Goal: Task Accomplishment & Management: Complete application form

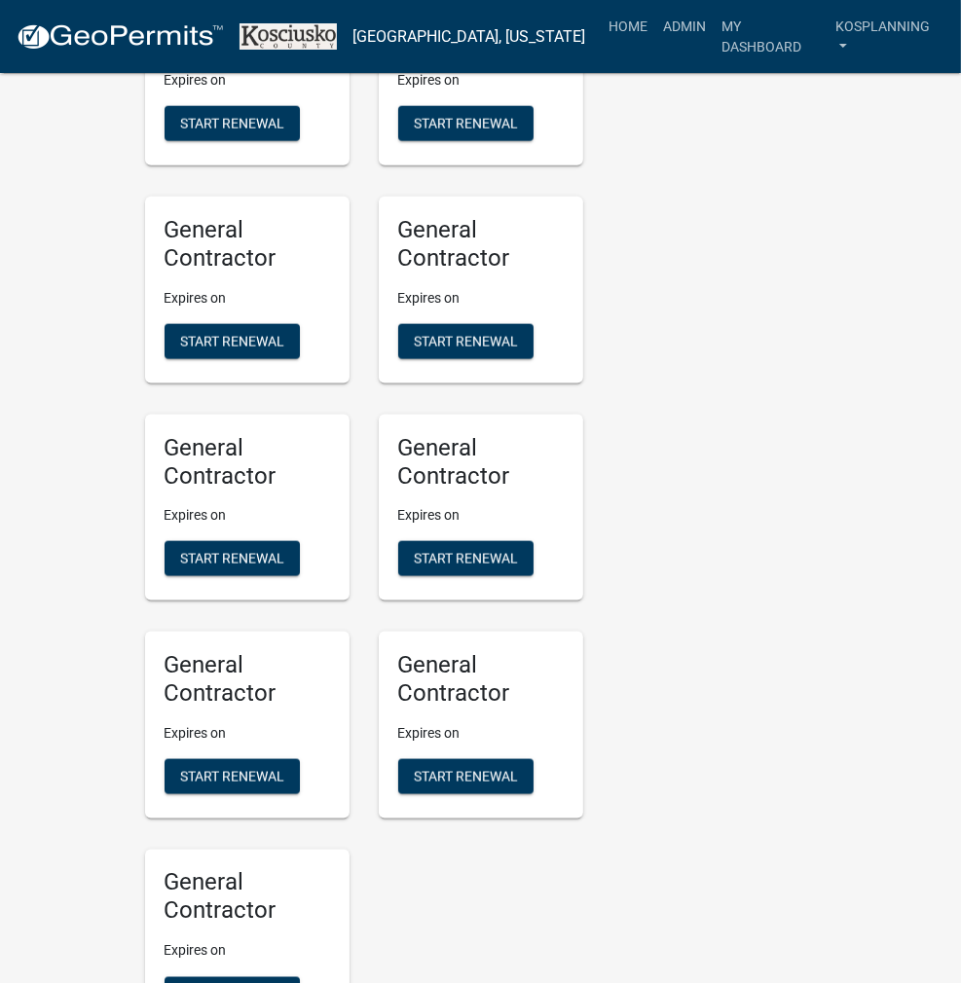
scroll to position [1947, 0]
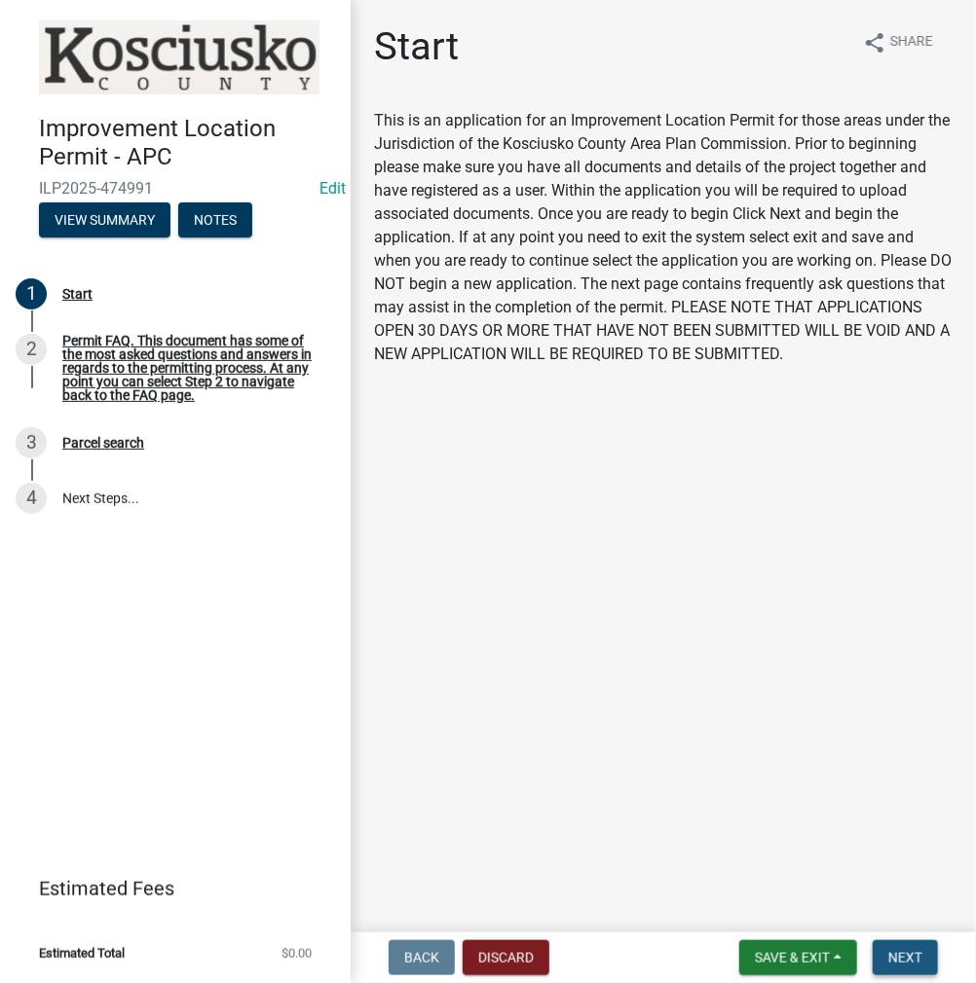
click at [884, 950] on button "Next" at bounding box center [904, 957] width 65 height 35
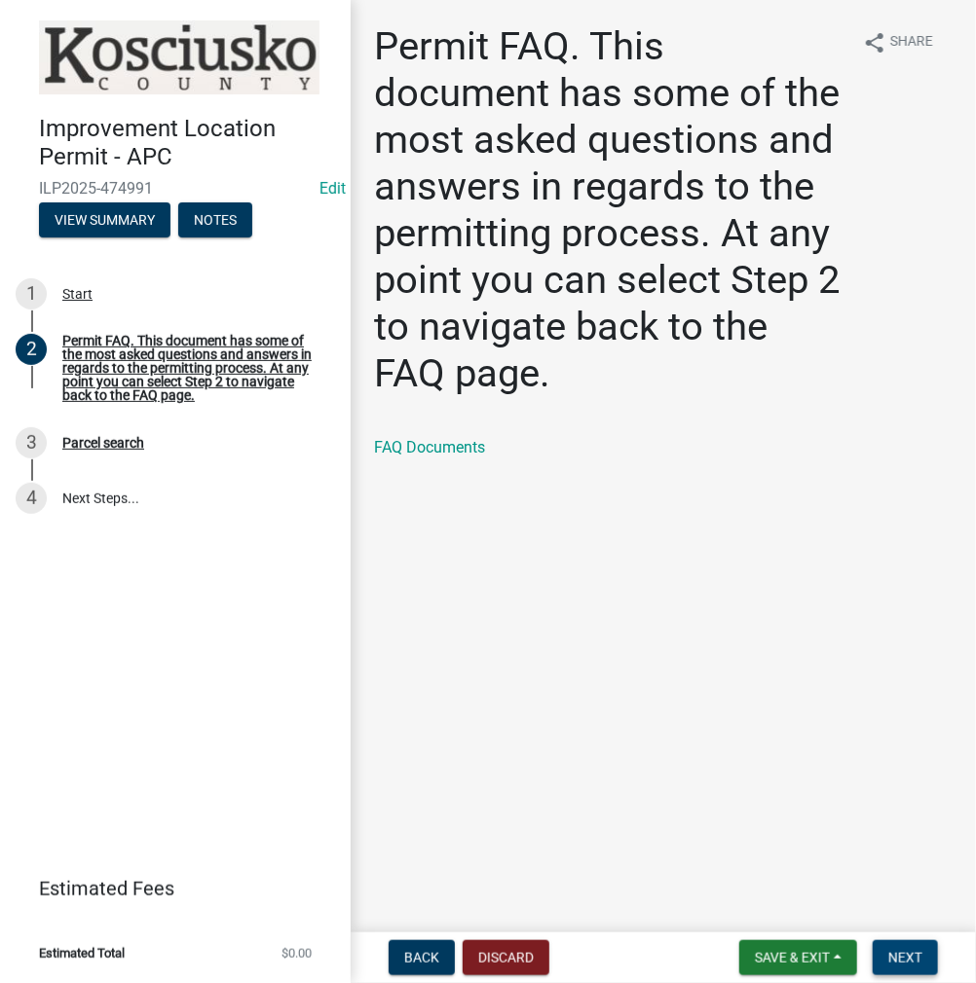
click at [896, 967] on button "Next" at bounding box center [904, 957] width 65 height 35
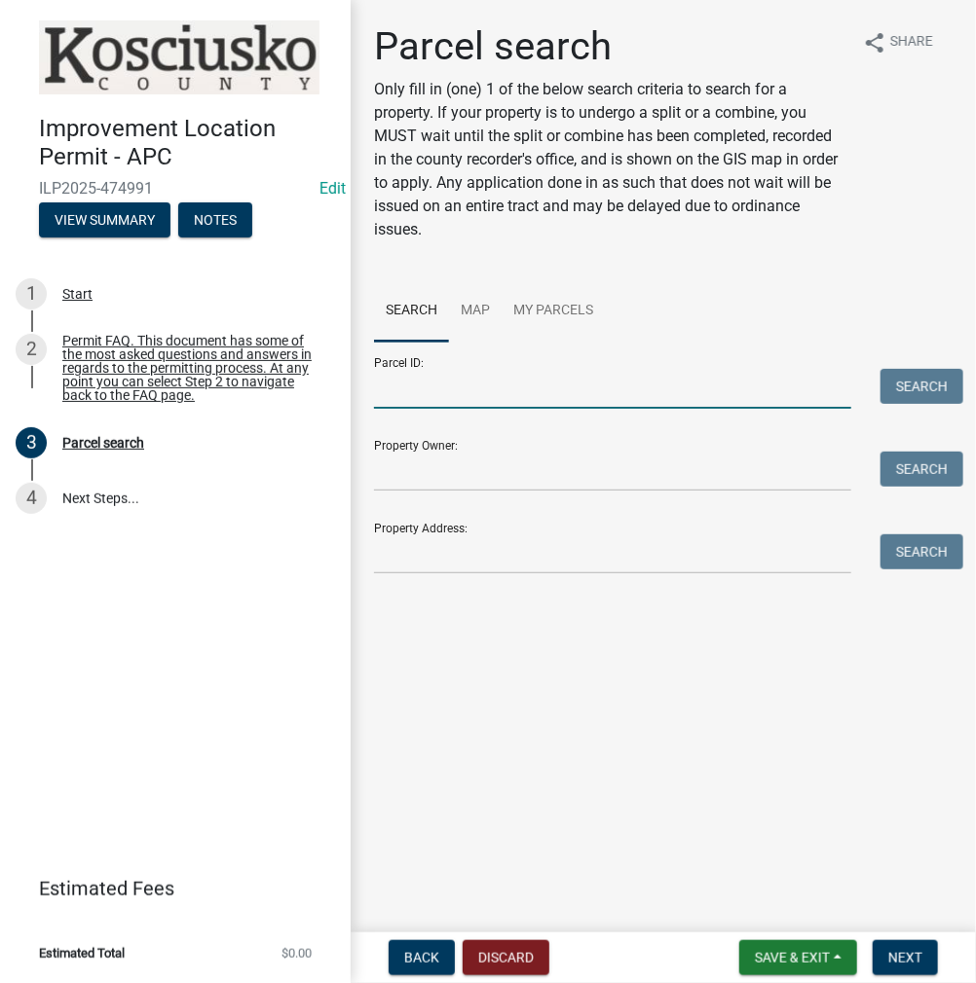
click at [572, 391] on input "Parcel ID:" at bounding box center [612, 389] width 477 height 40
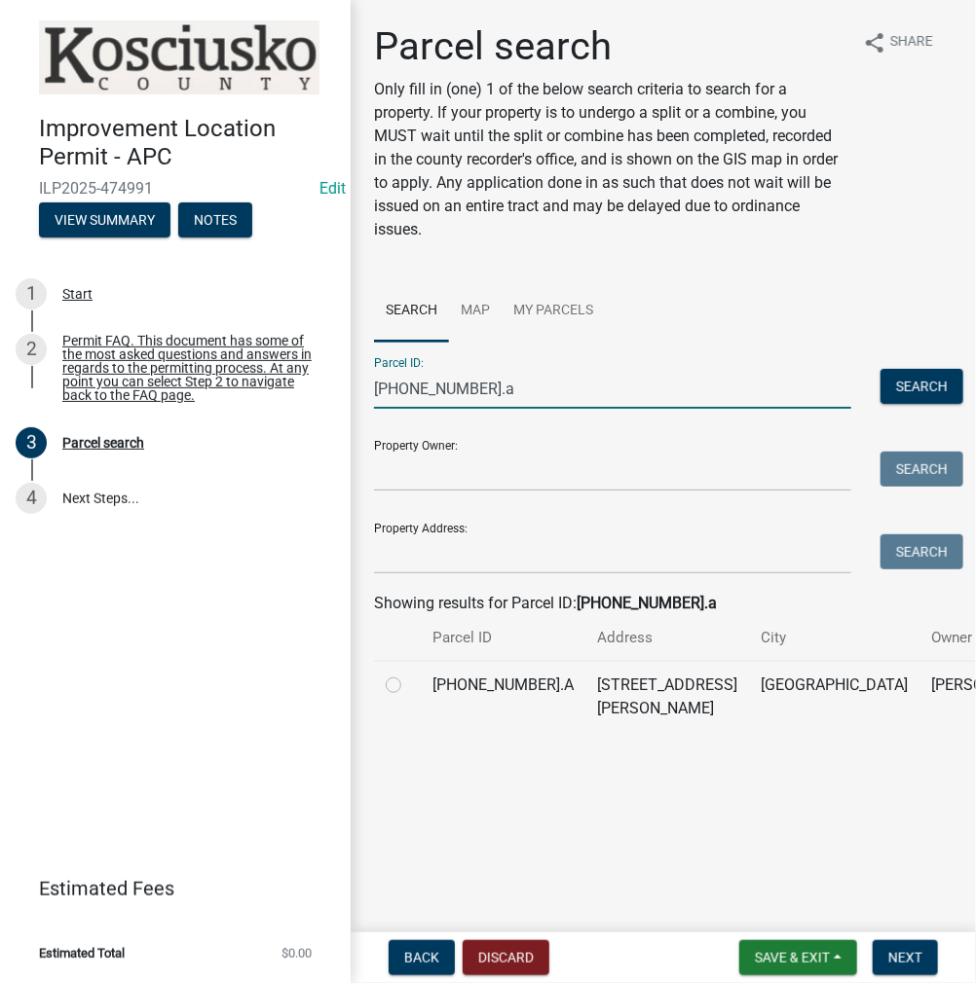
type input "[PHONE_NUMBER].a"
click at [409, 674] on label at bounding box center [409, 674] width 0 height 0
click at [409, 686] on input "radio" at bounding box center [415, 680] width 13 height 13
radio input "true"
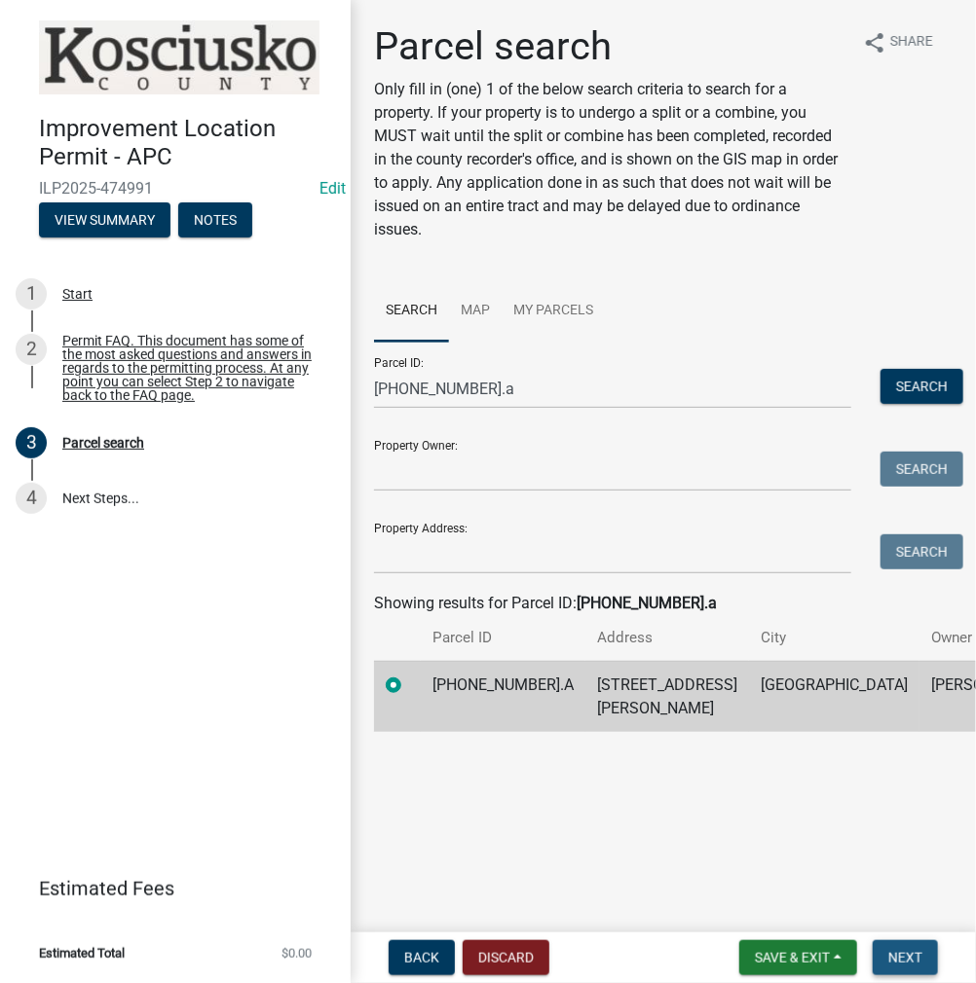
click at [903, 955] on span "Next" at bounding box center [905, 958] width 34 height 16
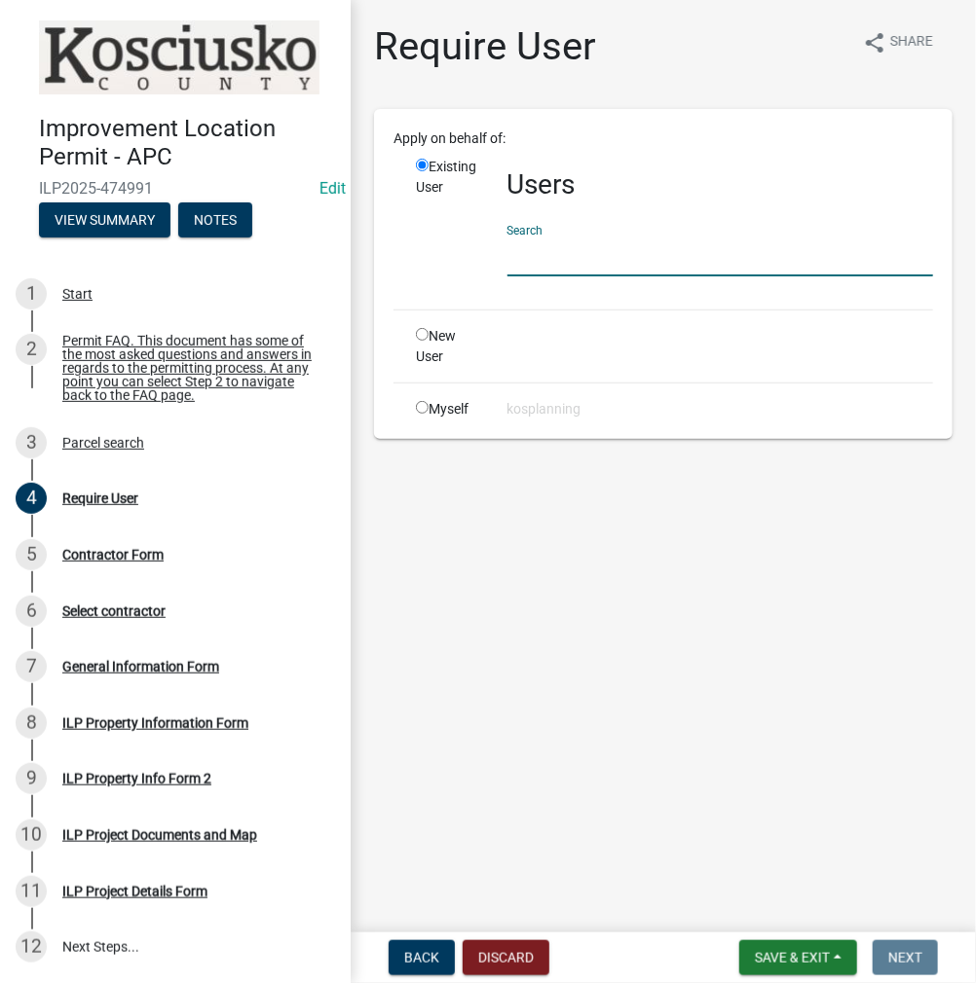
click at [711, 251] on input "text" at bounding box center [719, 257] width 425 height 40
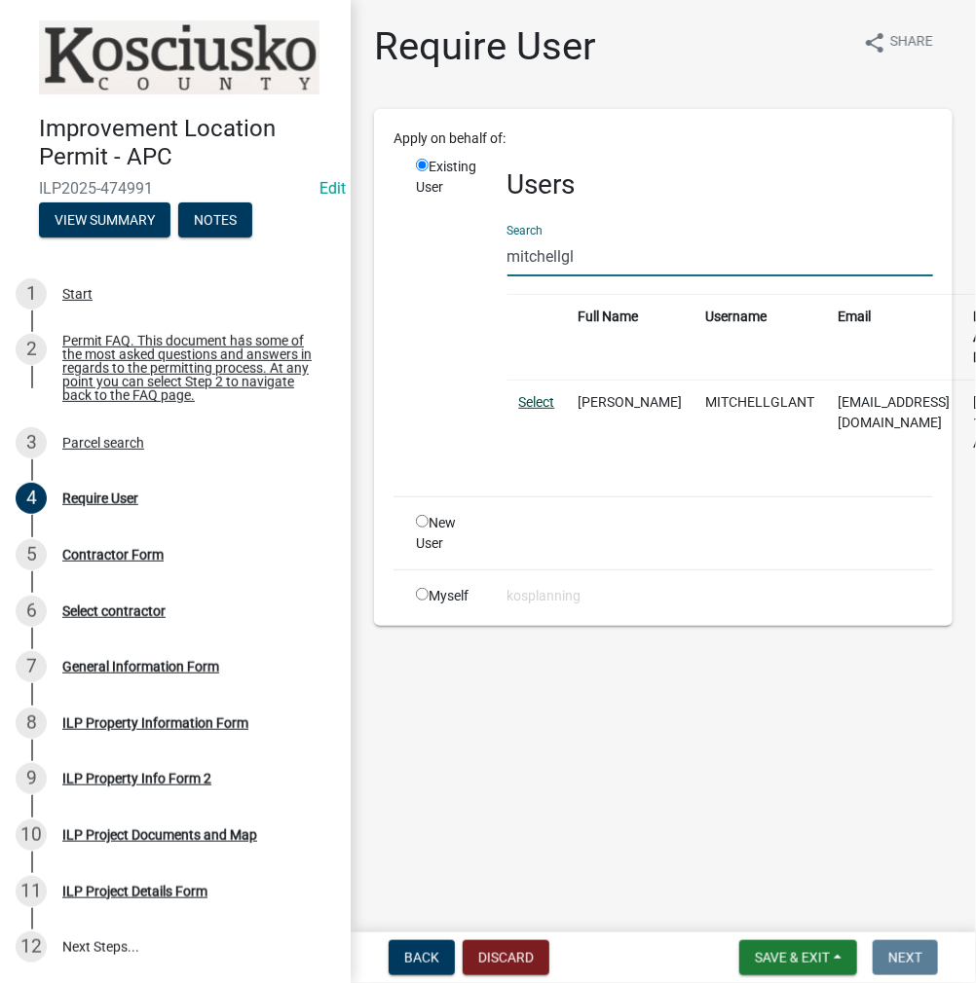
type input "mitchellgl"
click at [519, 397] on link "Select" at bounding box center [537, 402] width 36 height 16
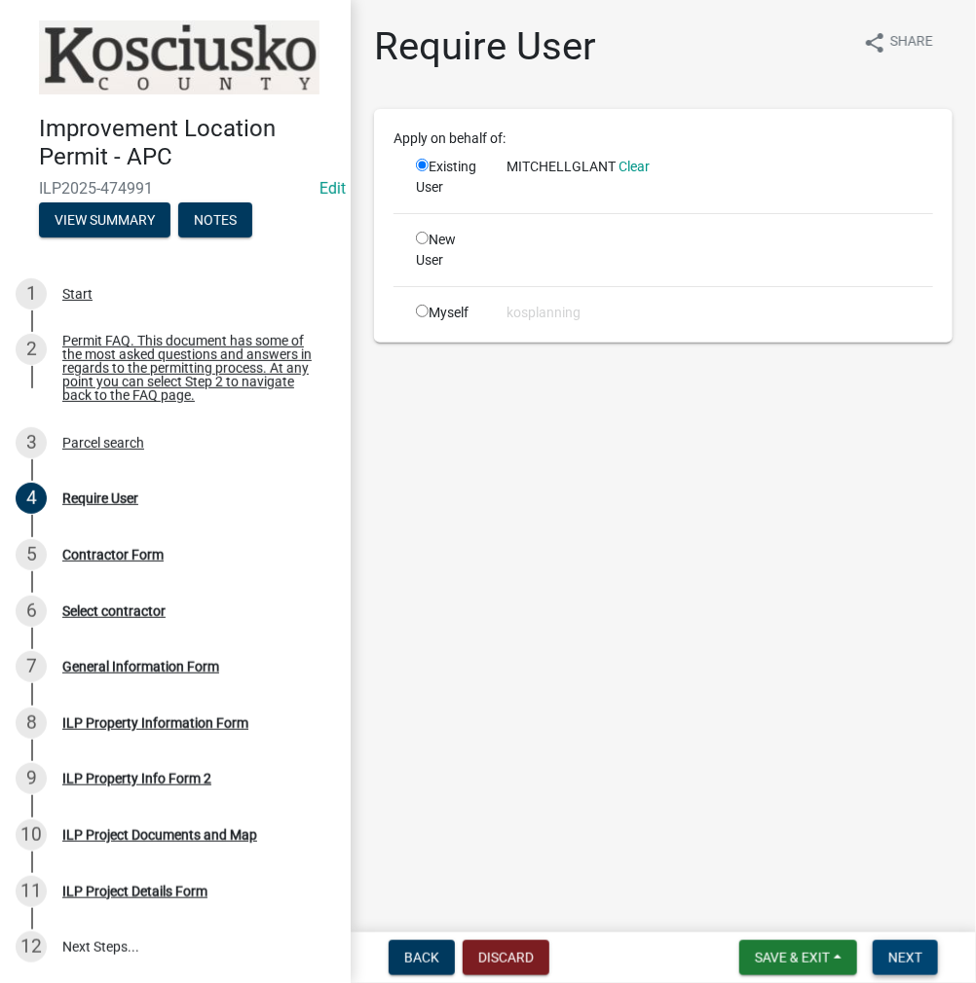
click at [899, 954] on span "Next" at bounding box center [905, 958] width 34 height 16
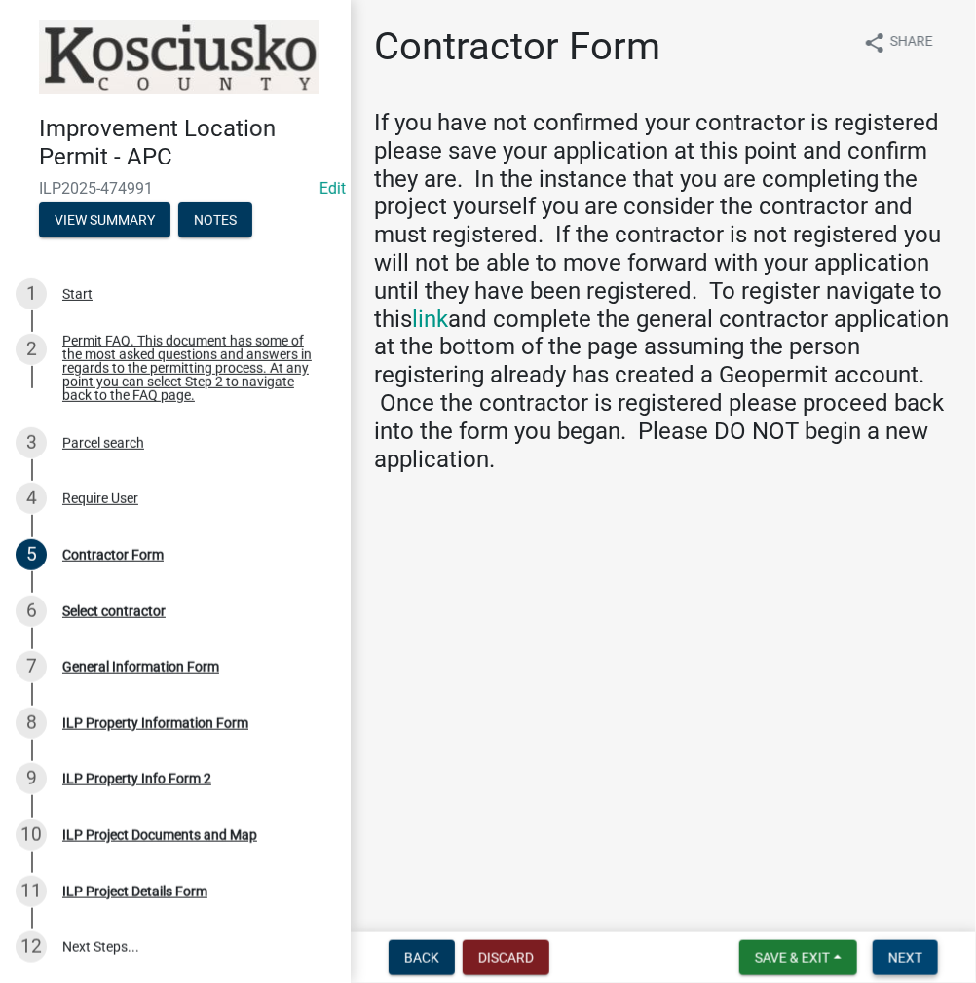
click at [884, 961] on button "Next" at bounding box center [904, 957] width 65 height 35
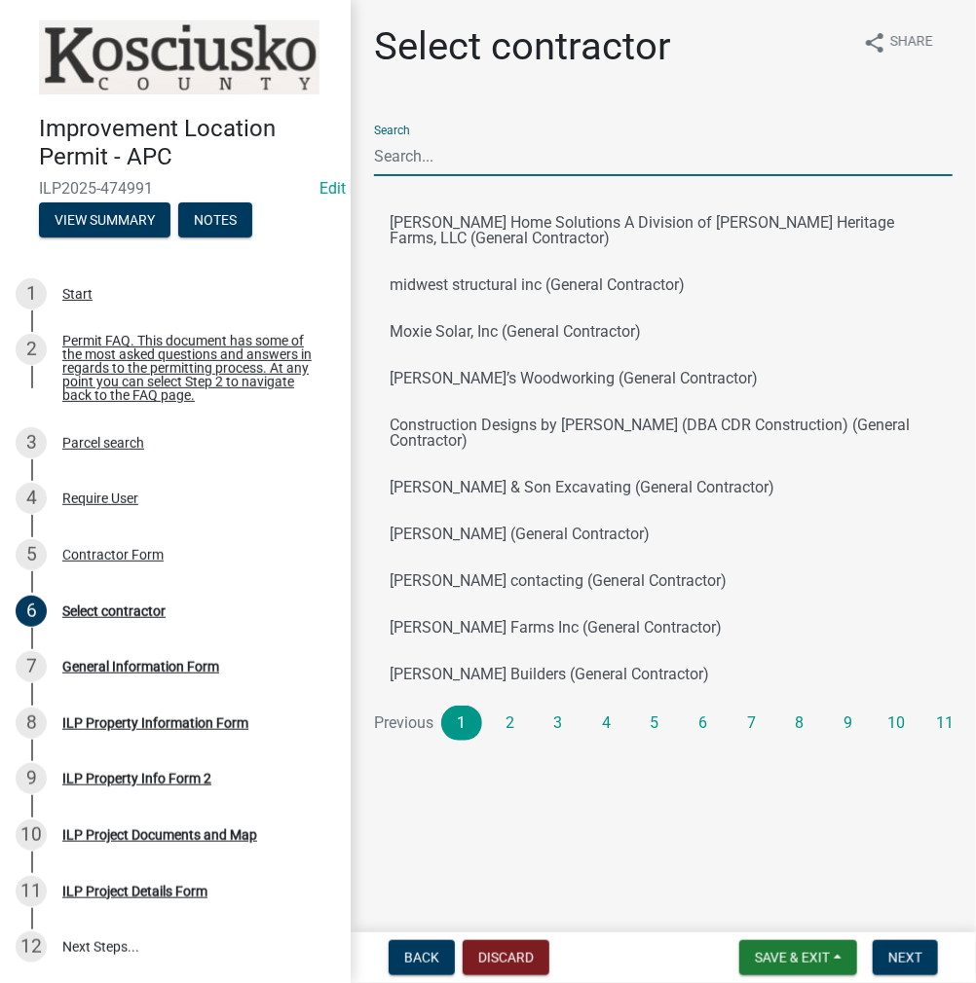
click at [531, 165] on input "Search" at bounding box center [663, 156] width 578 height 40
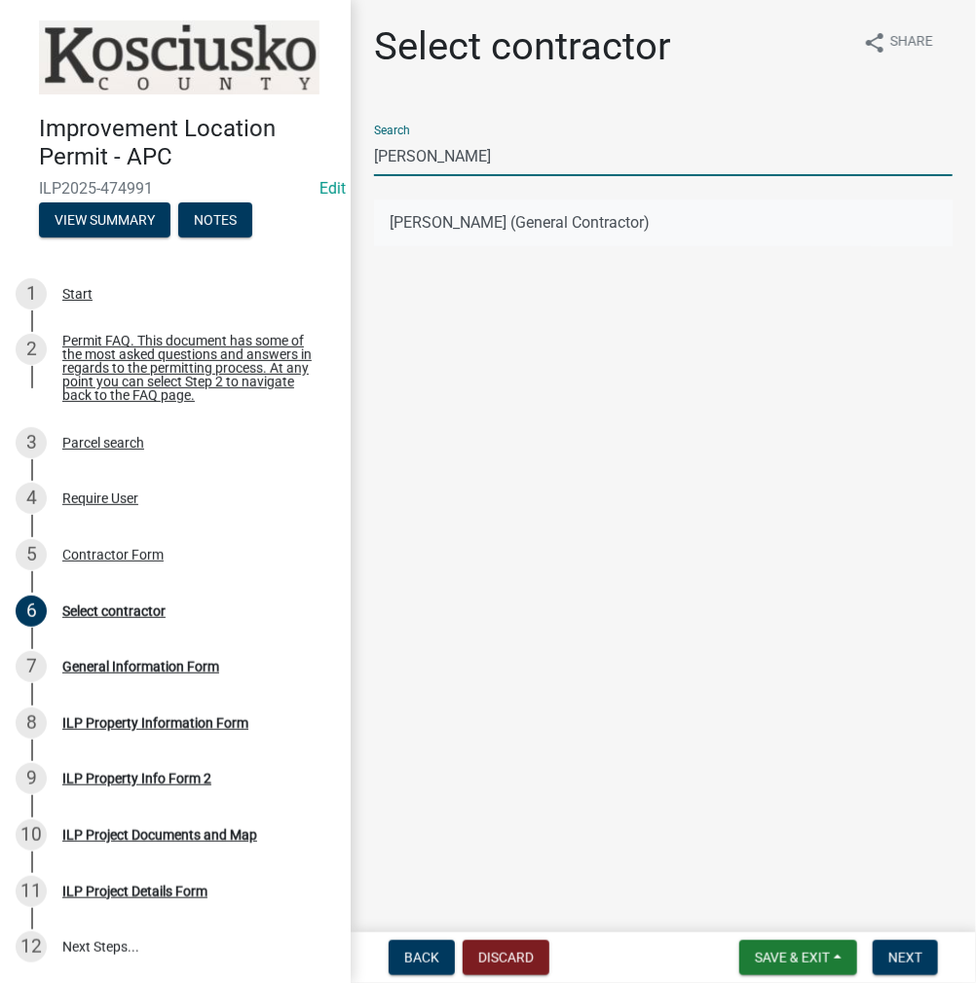
type input "[PERSON_NAME]"
click at [492, 219] on button "[PERSON_NAME] (General Contractor)" at bounding box center [663, 223] width 578 height 47
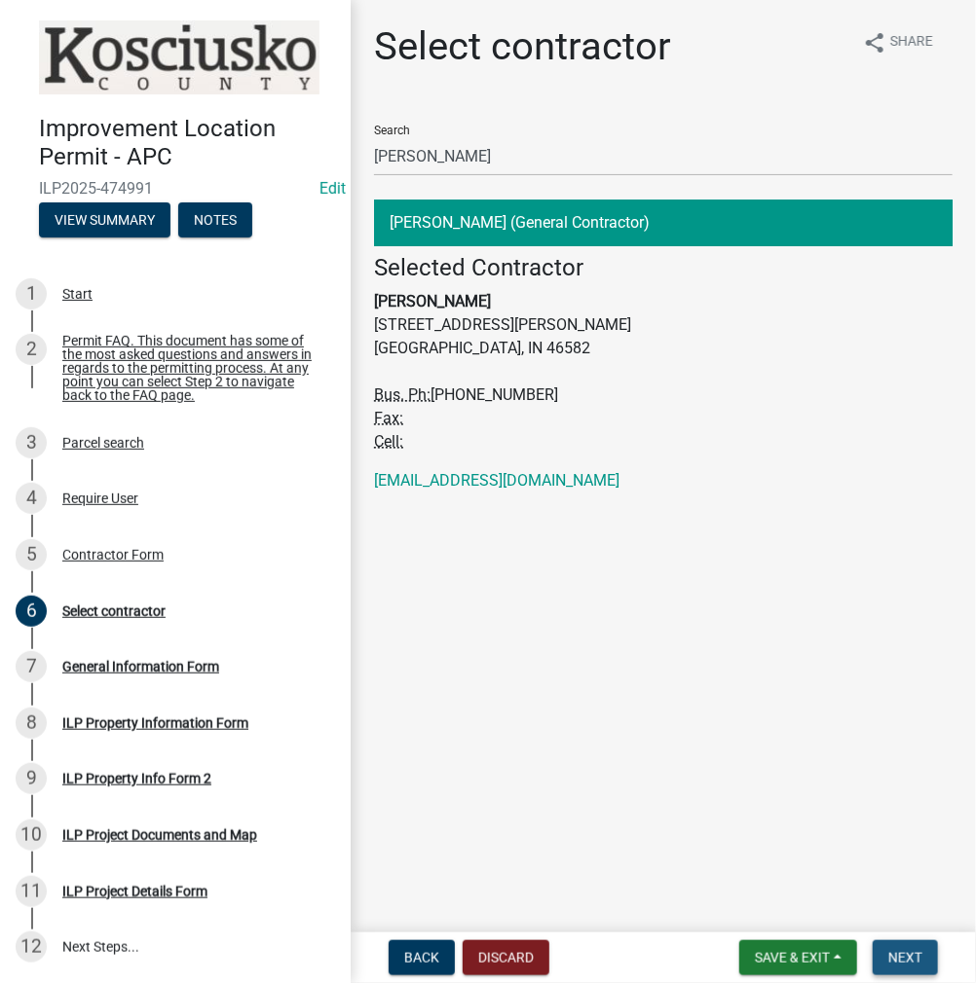
click at [902, 961] on span "Next" at bounding box center [905, 958] width 34 height 16
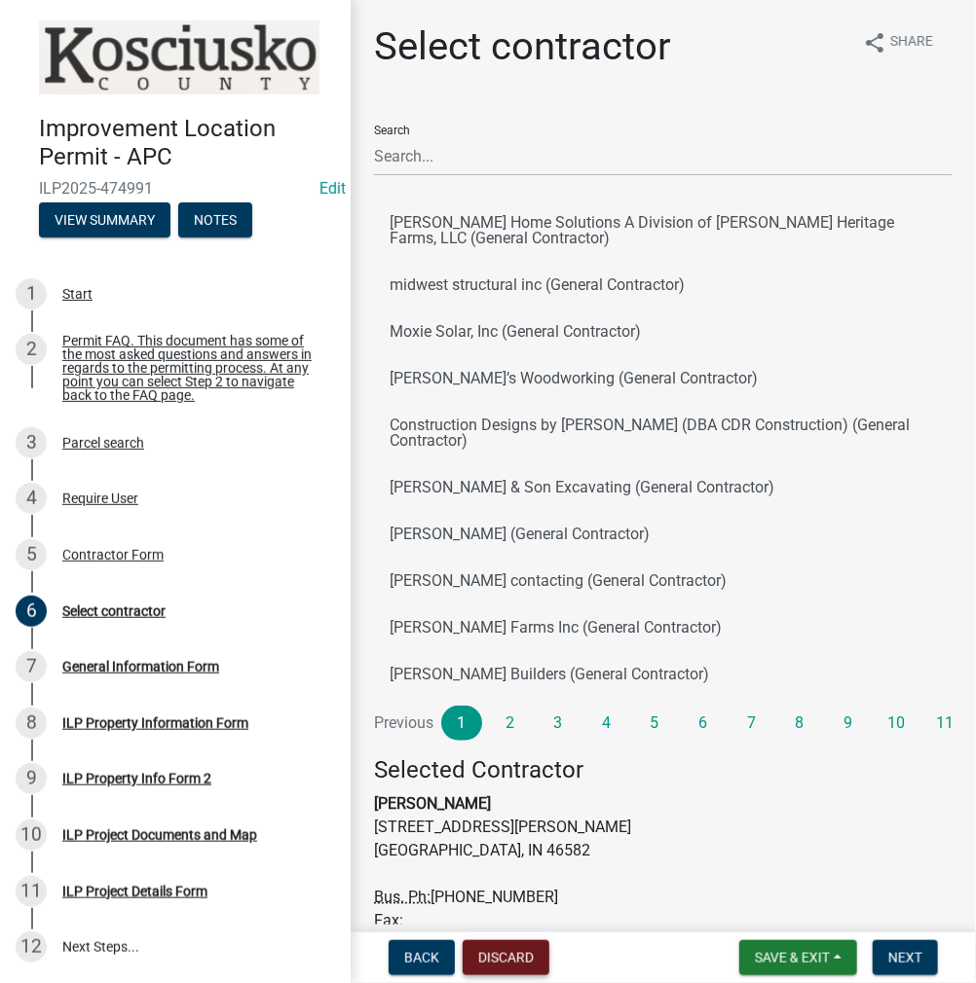
click at [495, 957] on button "Discard" at bounding box center [505, 957] width 87 height 35
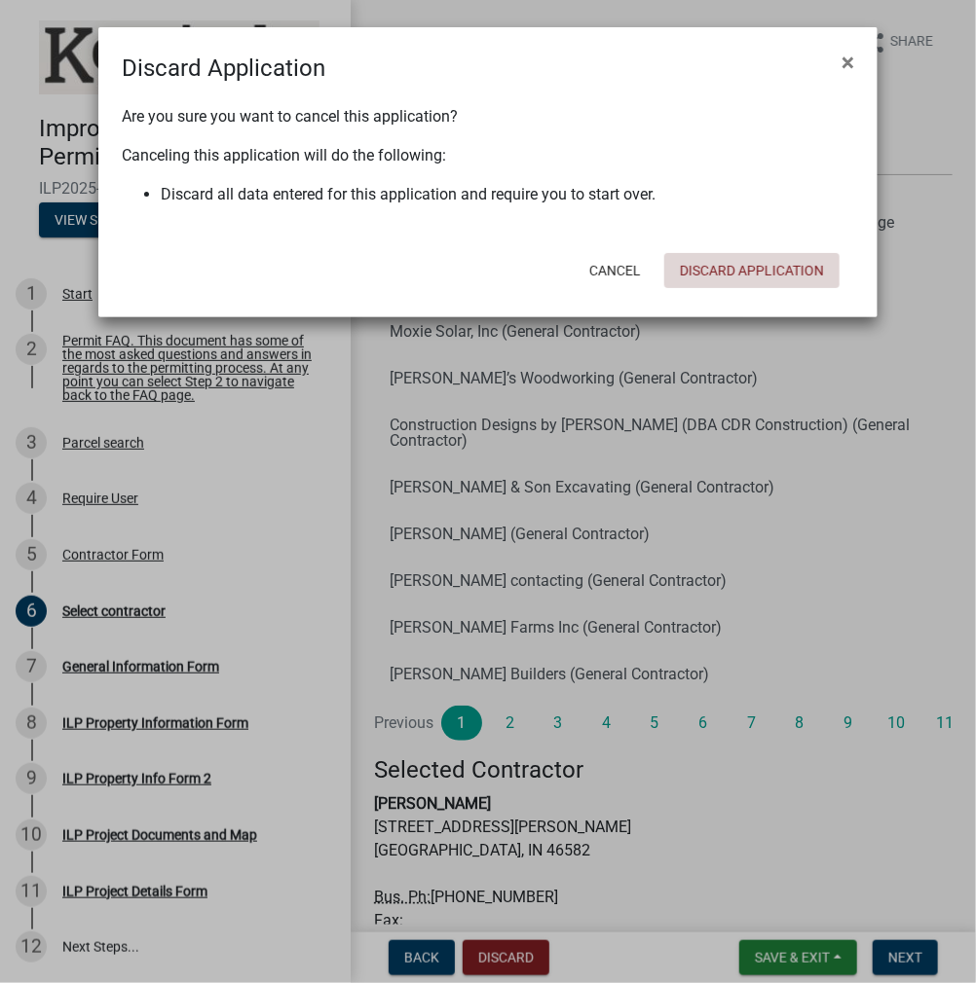
click at [784, 270] on button "Discard Application" at bounding box center [751, 270] width 175 height 35
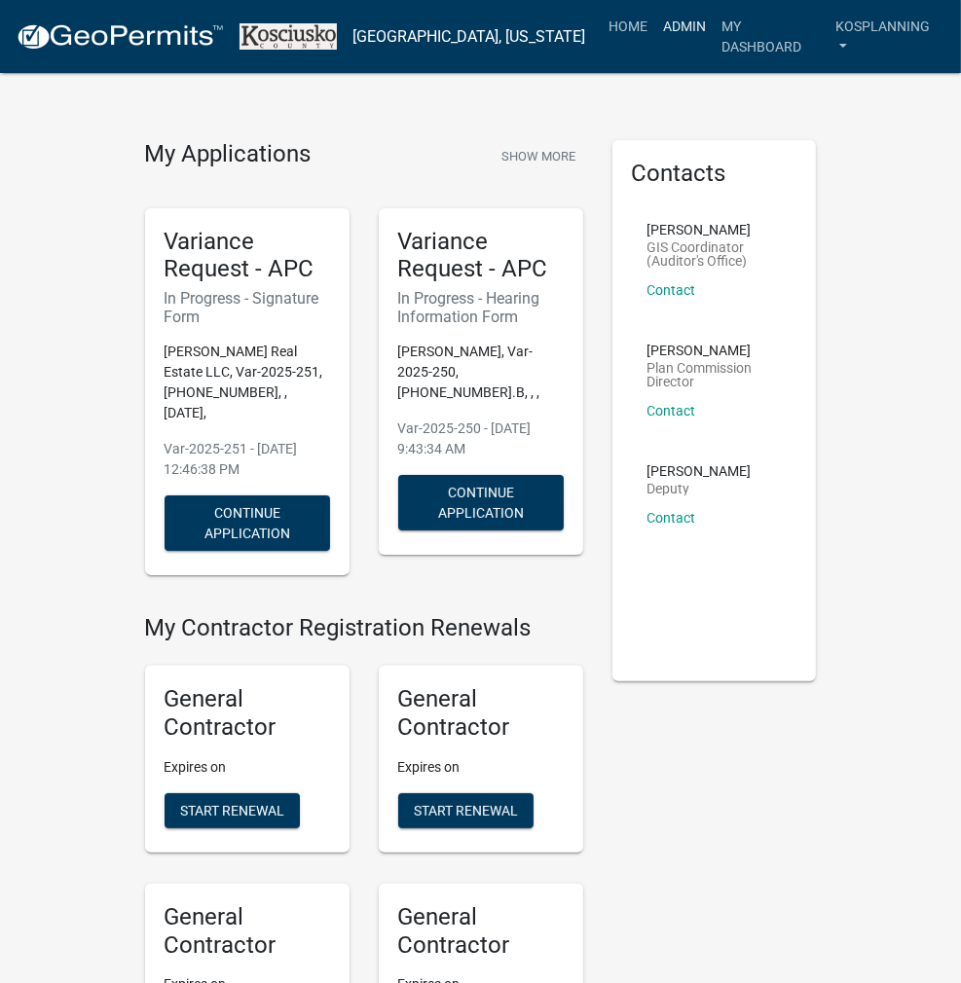
click at [680, 32] on link "Admin" at bounding box center [685, 26] width 58 height 37
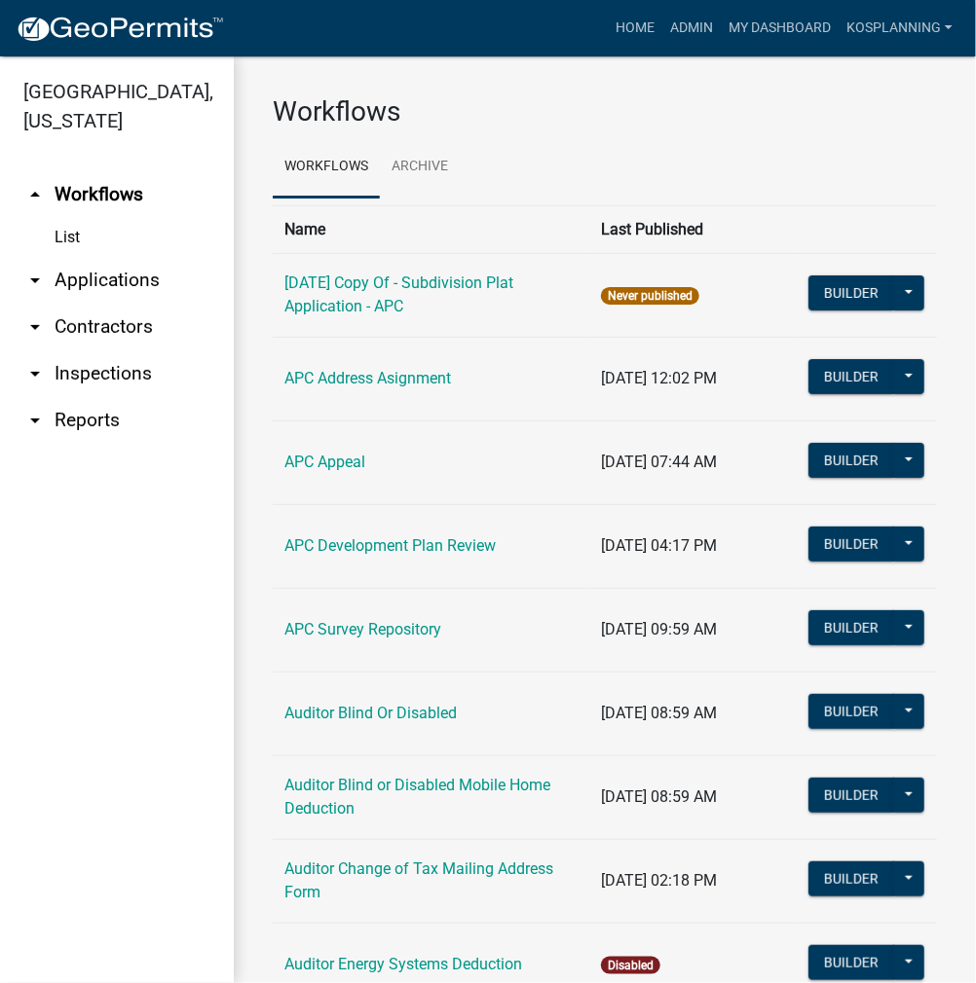
click at [92, 277] on link "arrow_drop_down Applications" at bounding box center [117, 280] width 234 height 47
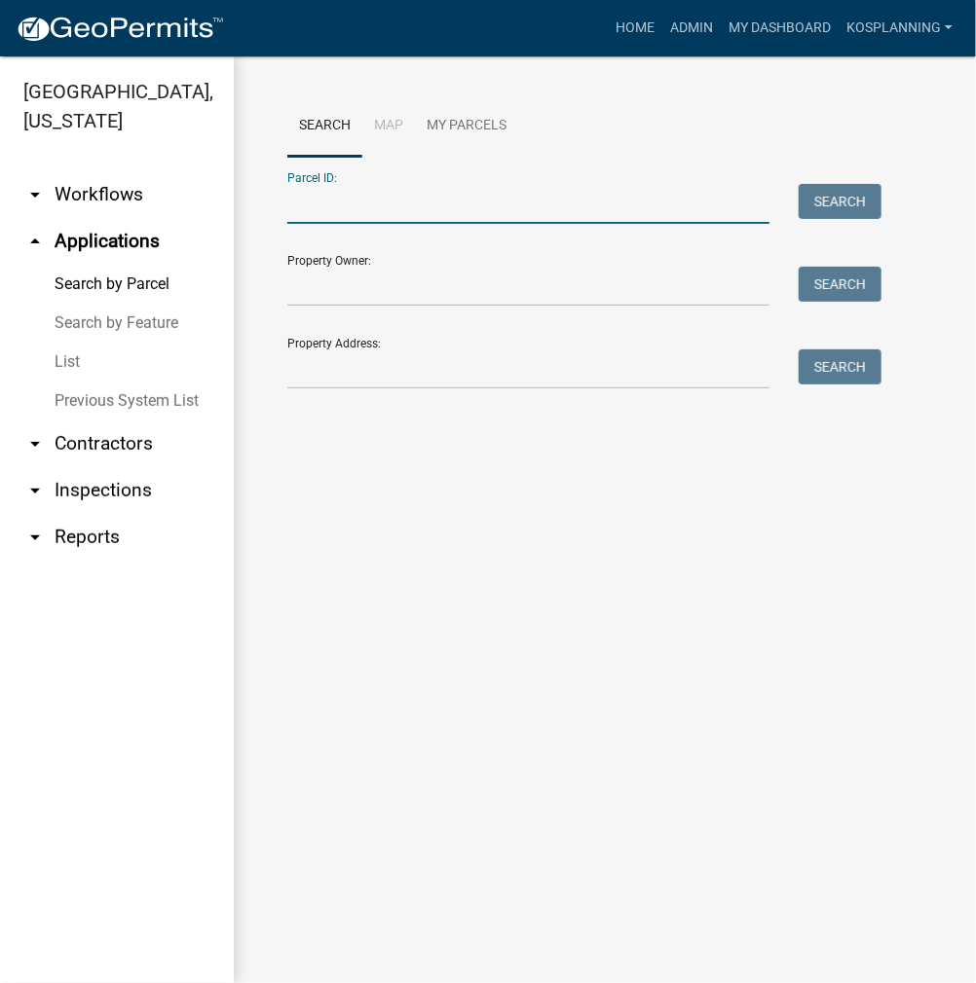
click at [479, 203] on input "Parcel ID:" at bounding box center [528, 204] width 482 height 40
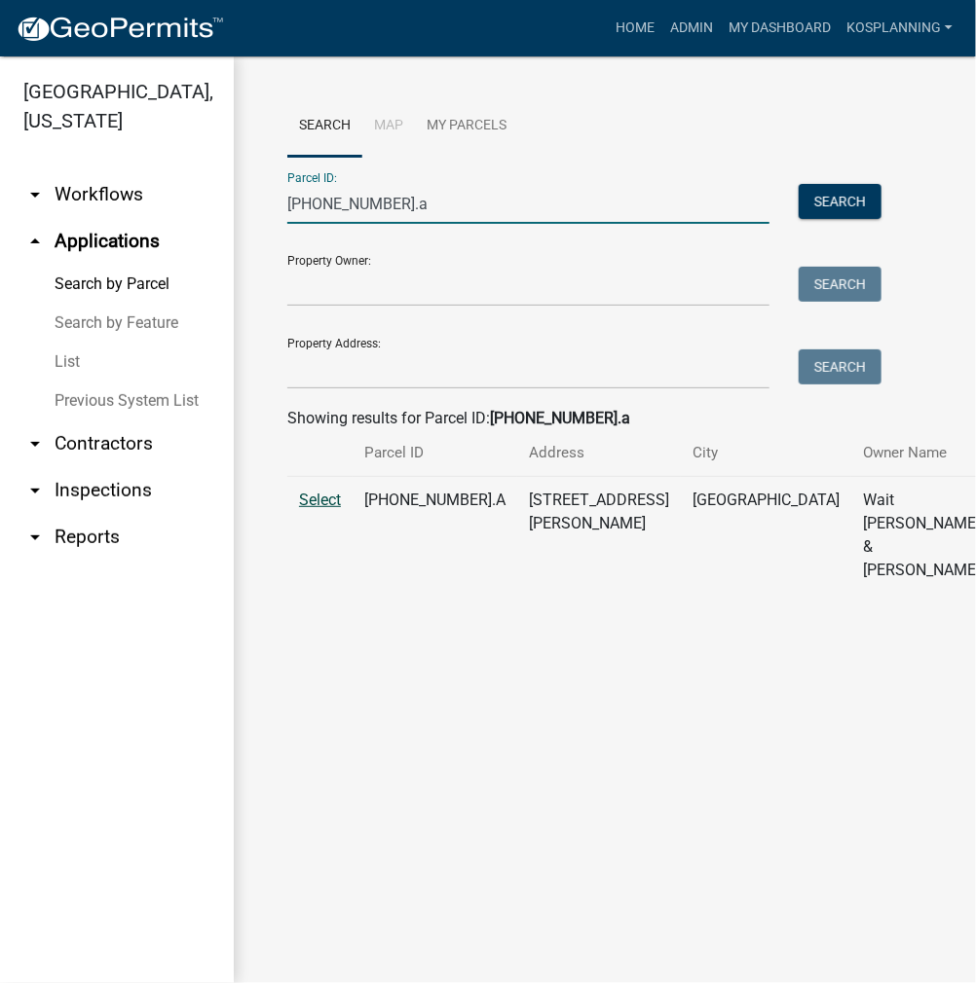
type input "[PHONE_NUMBER].a"
click at [320, 509] on span "Select" at bounding box center [320, 500] width 42 height 18
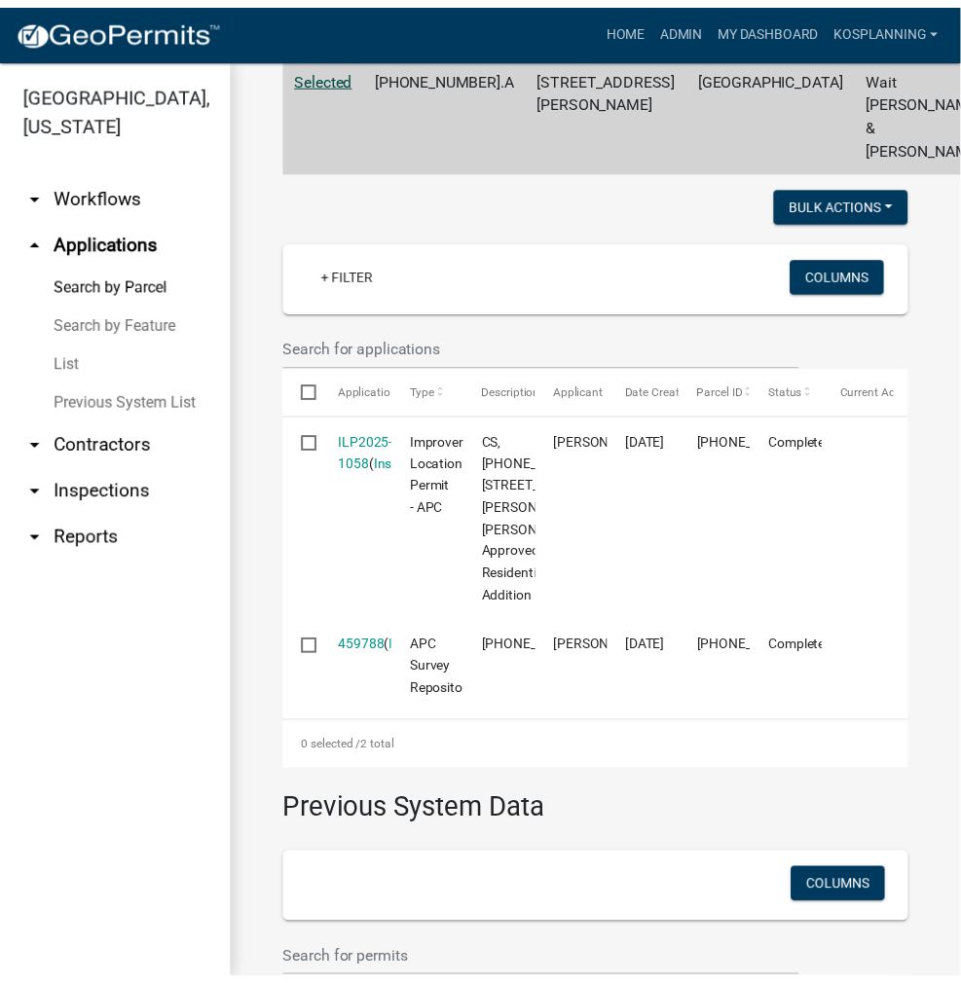
scroll to position [584, 0]
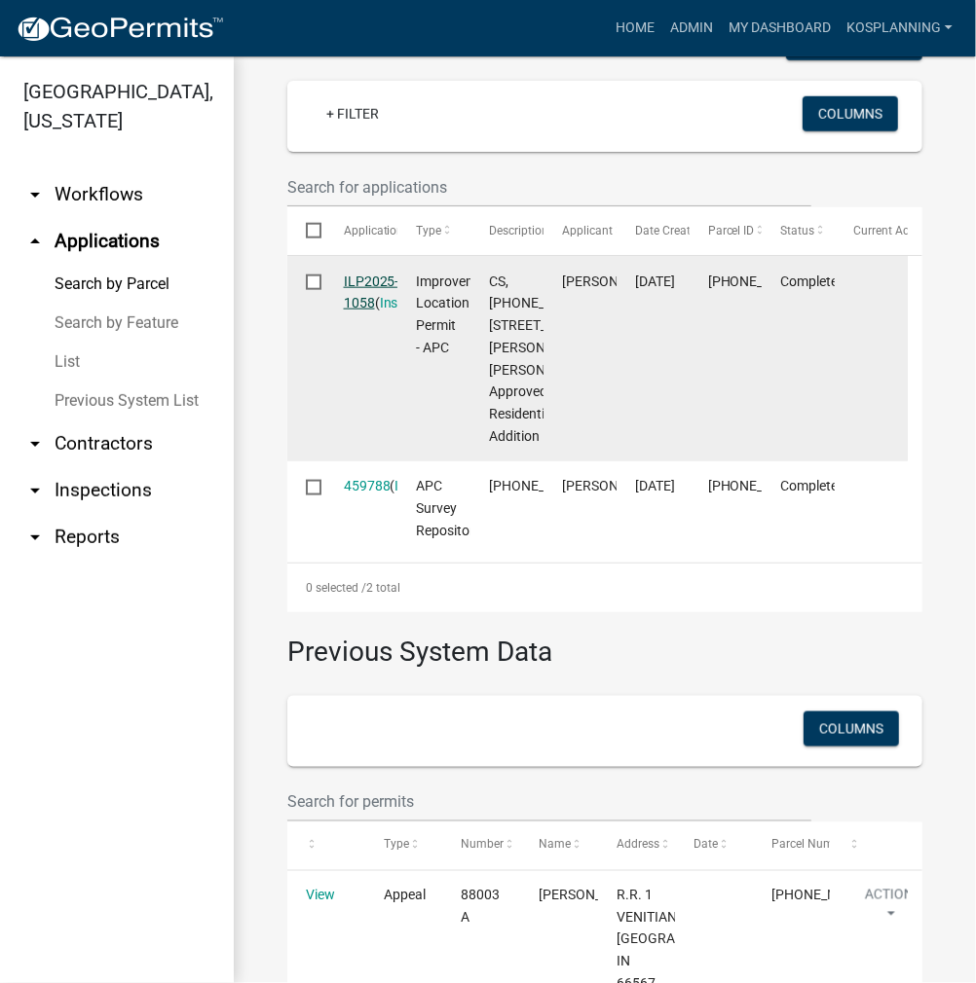
click at [382, 312] on link "ILP2025-1058" at bounding box center [371, 293] width 55 height 38
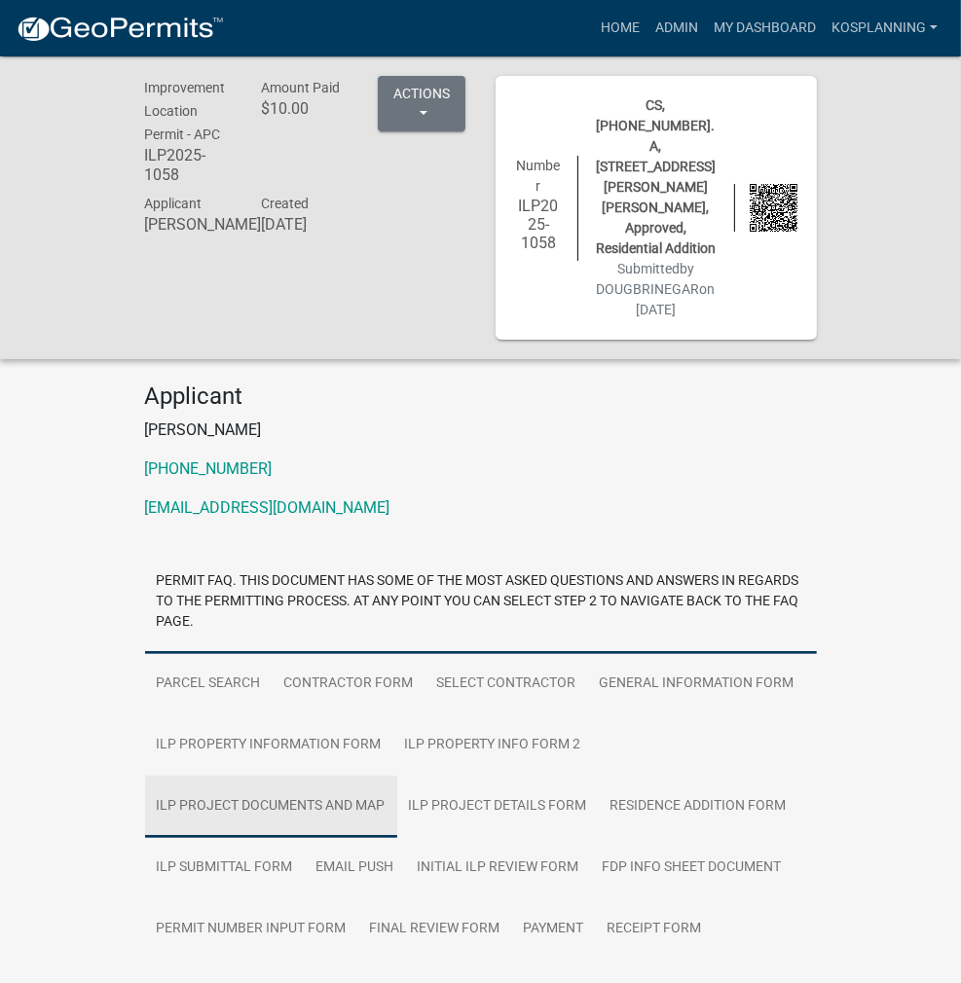
click at [336, 776] on link "ILP Project Documents and Map" at bounding box center [271, 807] width 252 height 62
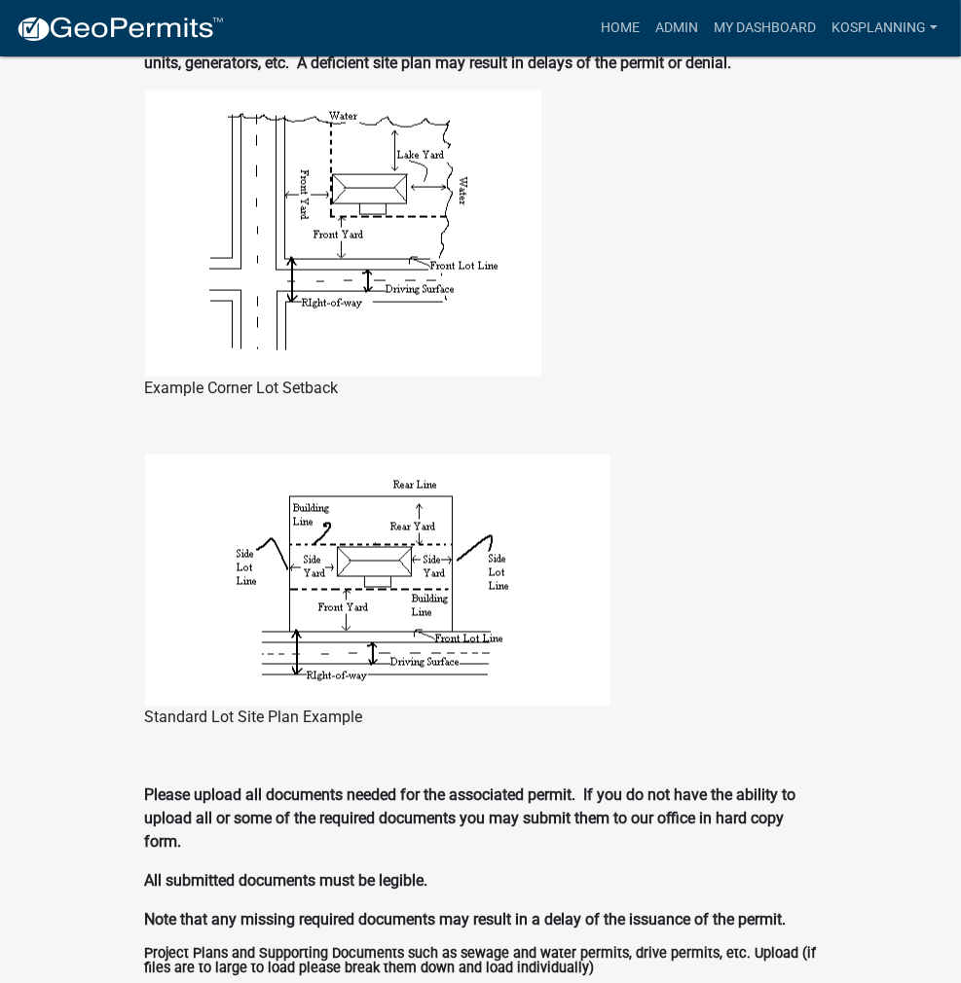
scroll to position [2044, 0]
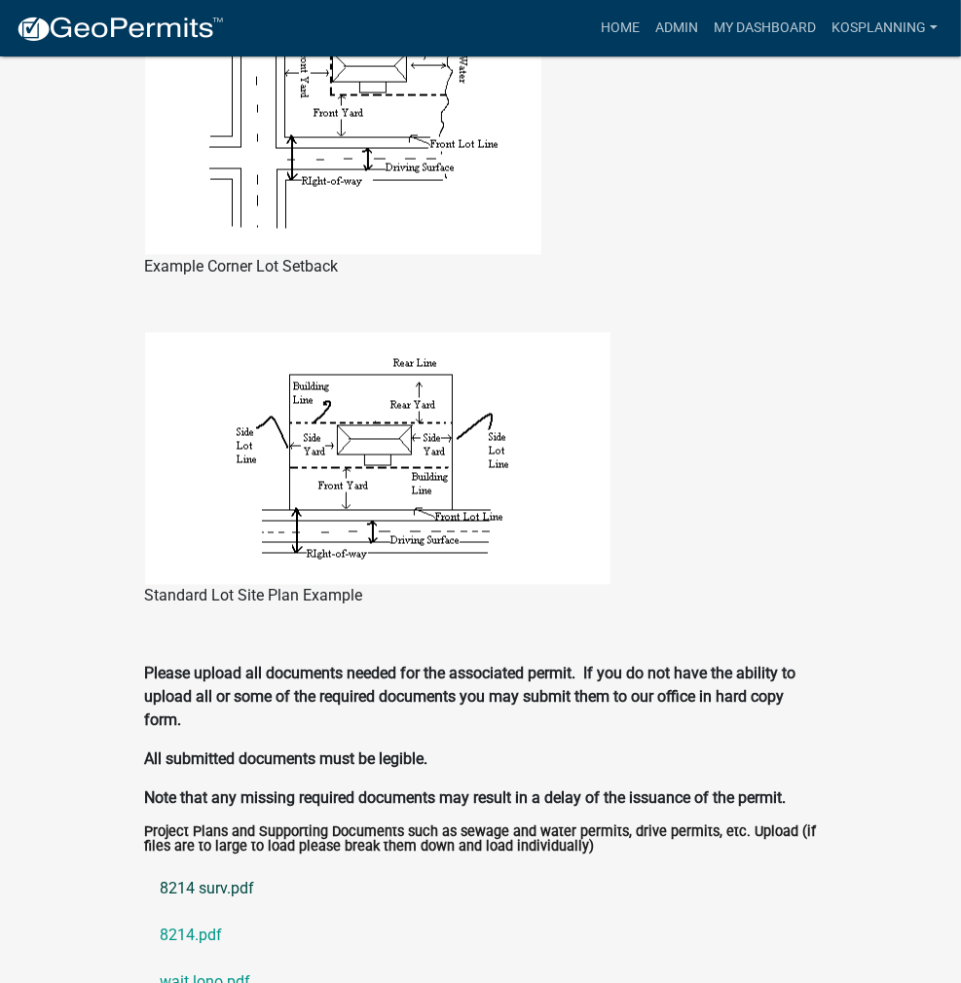
click at [145, 866] on link "8214 surv.pdf" at bounding box center [481, 889] width 672 height 47
click at [145, 913] on link "8214.pdf" at bounding box center [481, 936] width 672 height 47
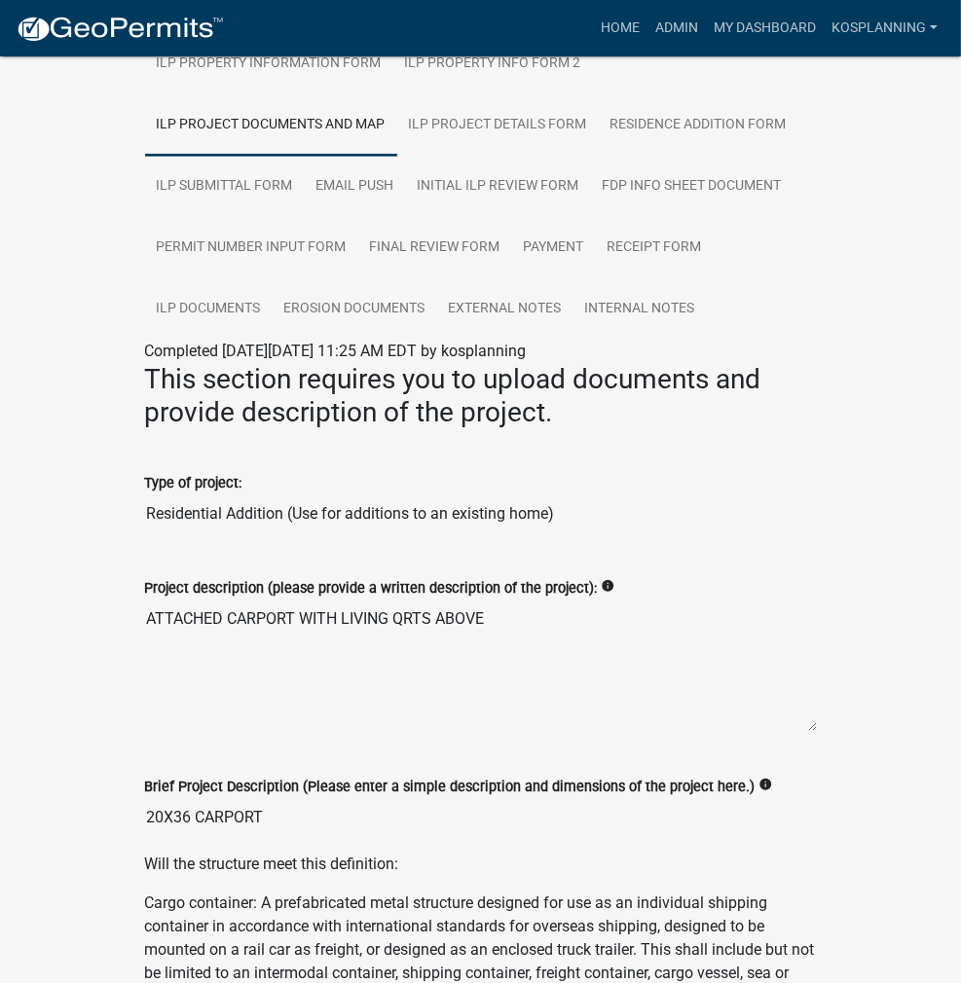
scroll to position [195, 0]
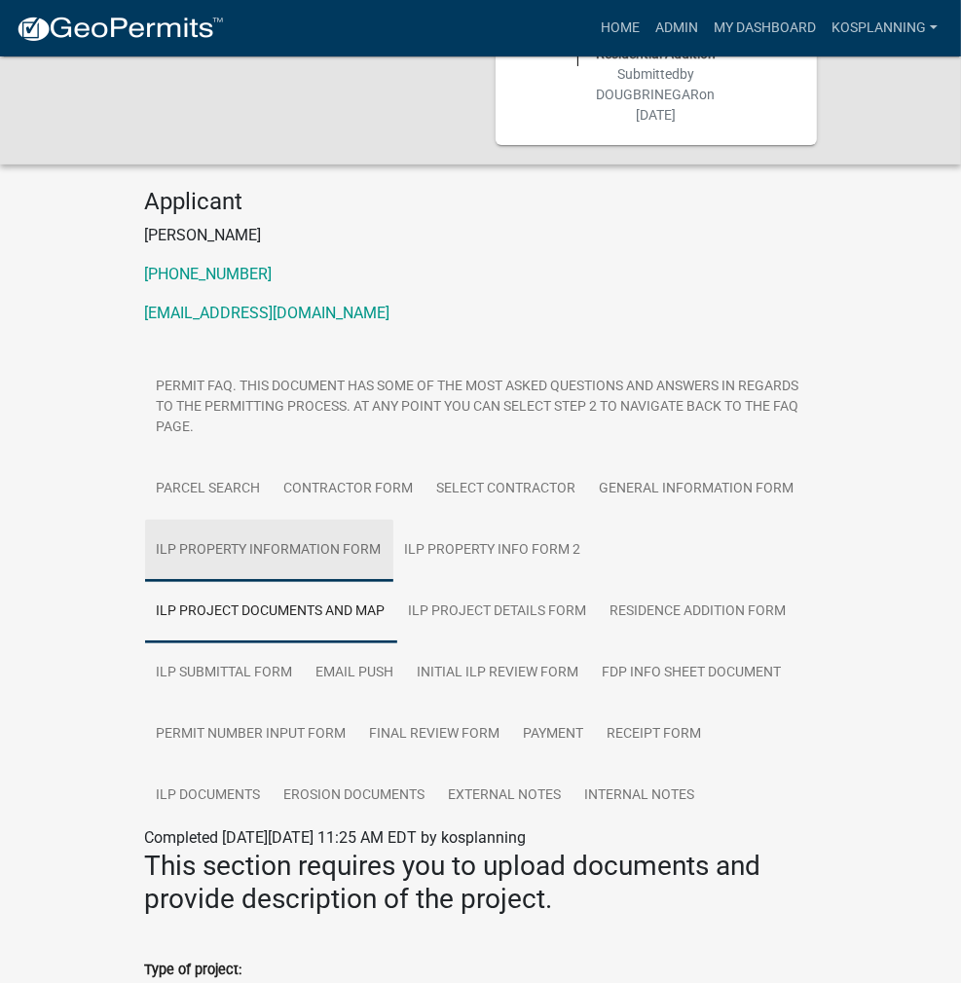
click at [393, 520] on link "ILP Property Information Form" at bounding box center [269, 551] width 248 height 62
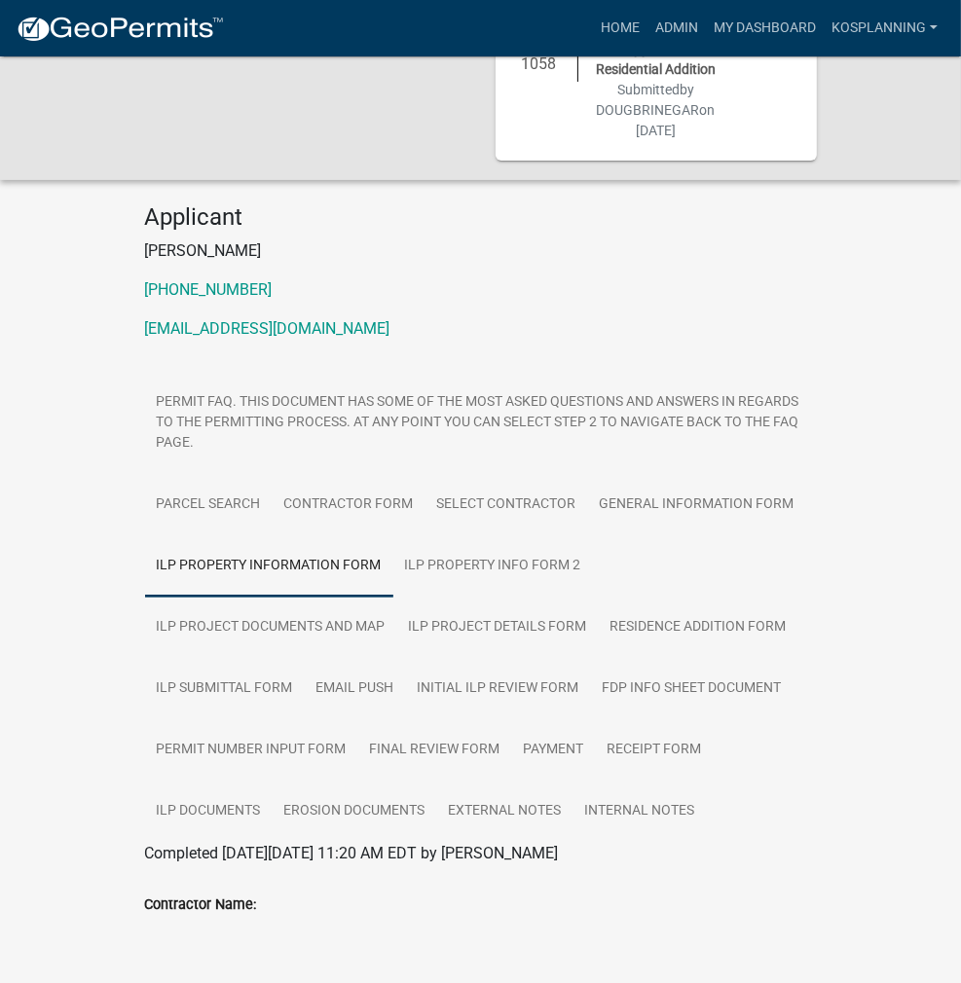
scroll to position [2, 0]
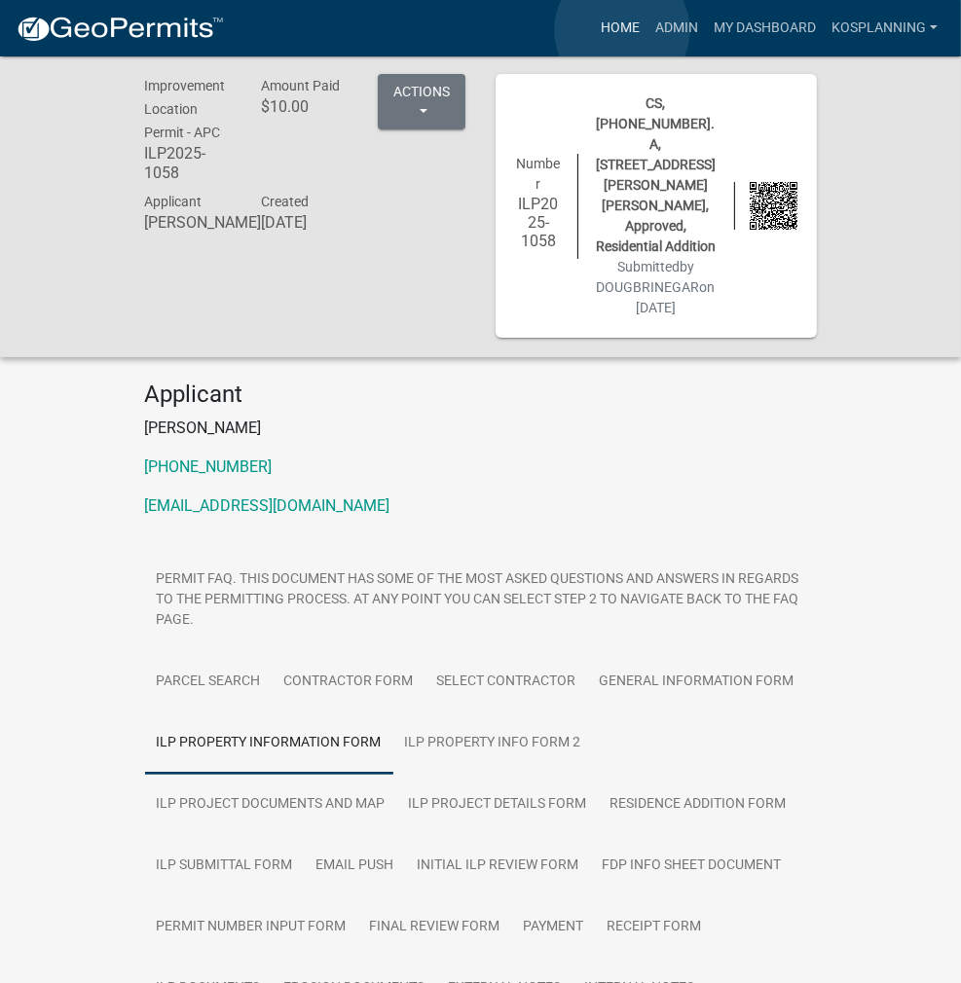
click at [622, 28] on link "Home" at bounding box center [620, 28] width 55 height 37
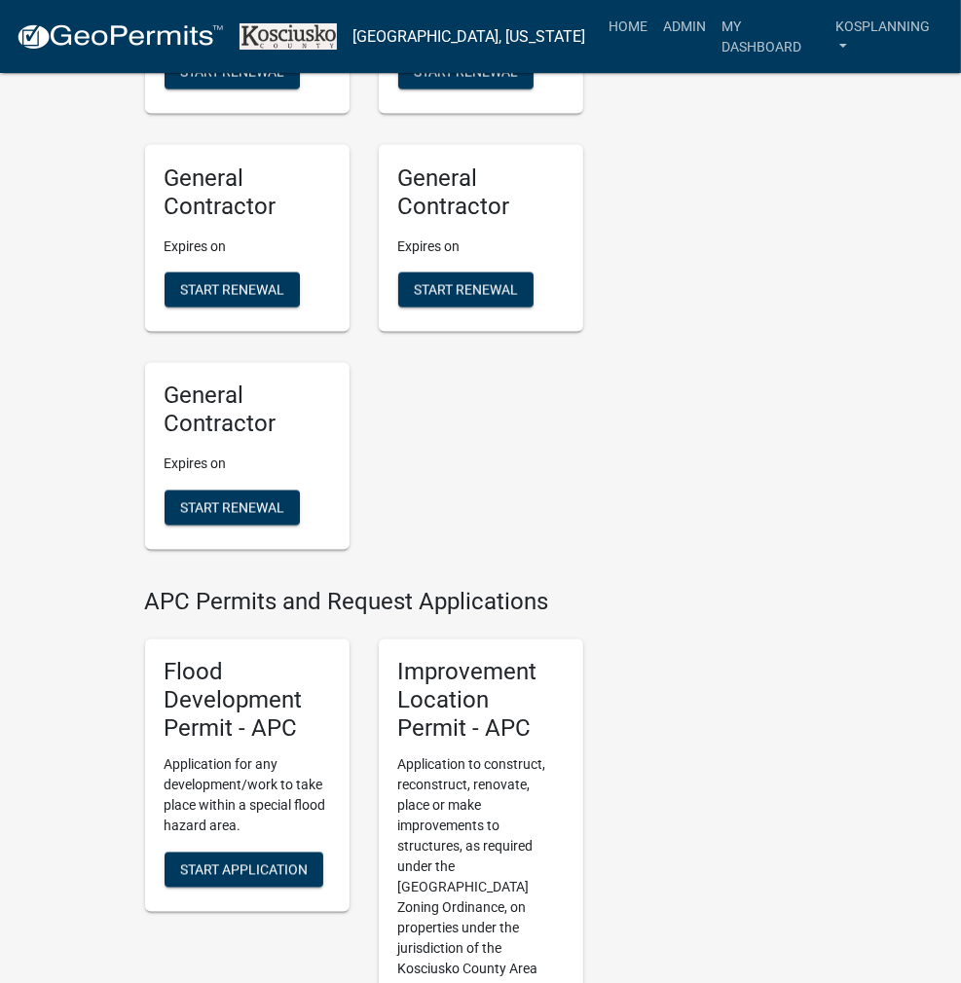
scroll to position [2142, 0]
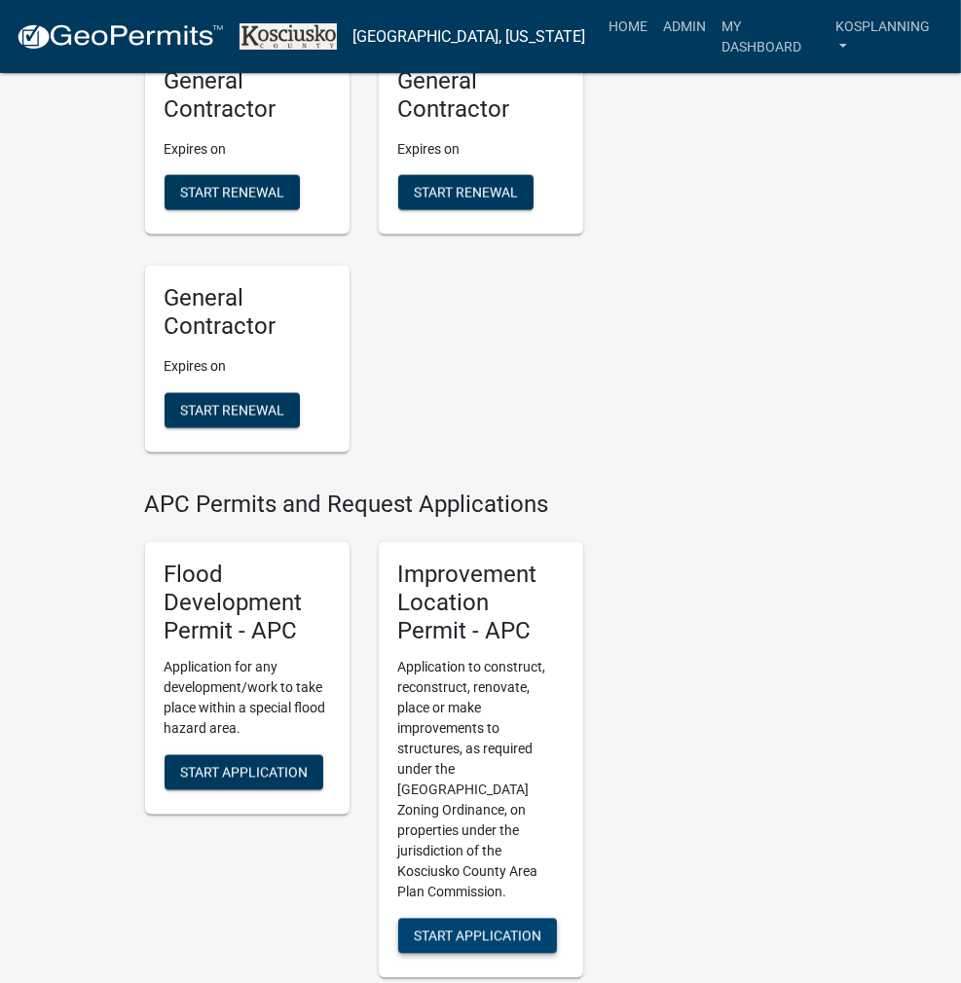
click at [491, 928] on span "Start Application" at bounding box center [478, 936] width 128 height 16
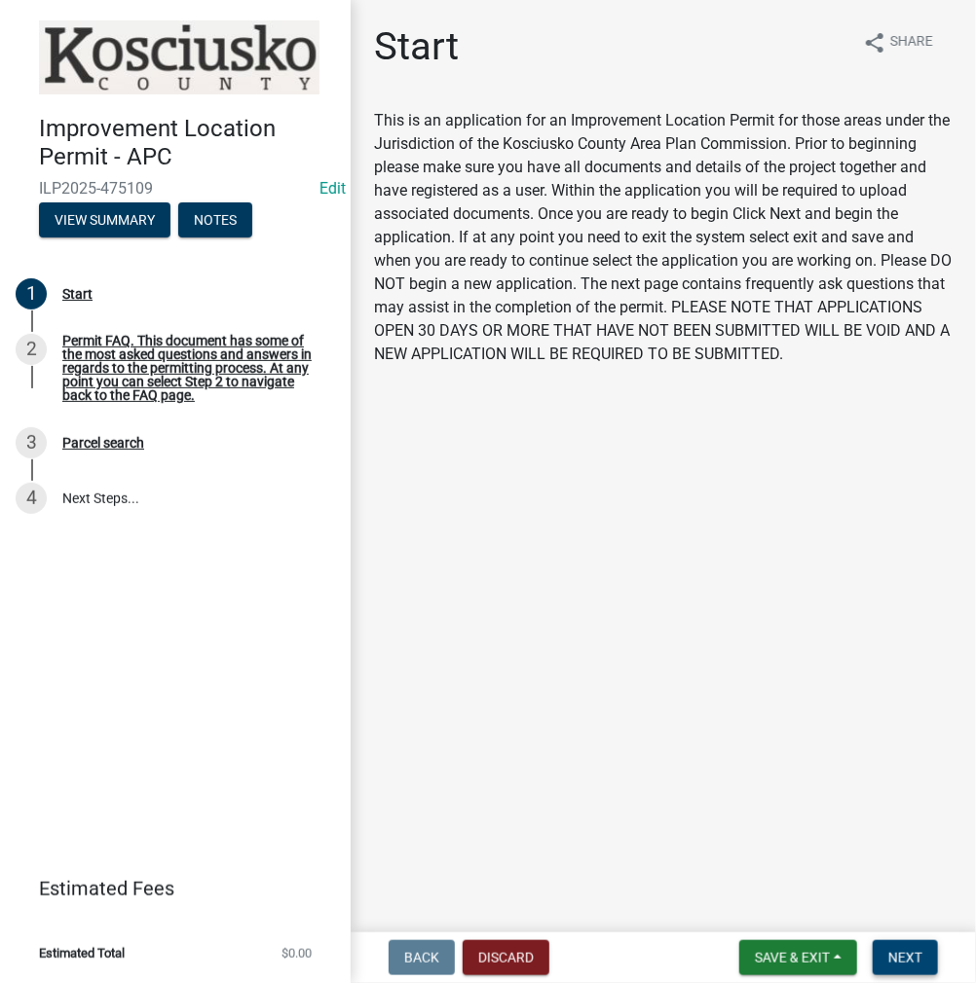
click at [900, 963] on span "Next" at bounding box center [905, 958] width 34 height 16
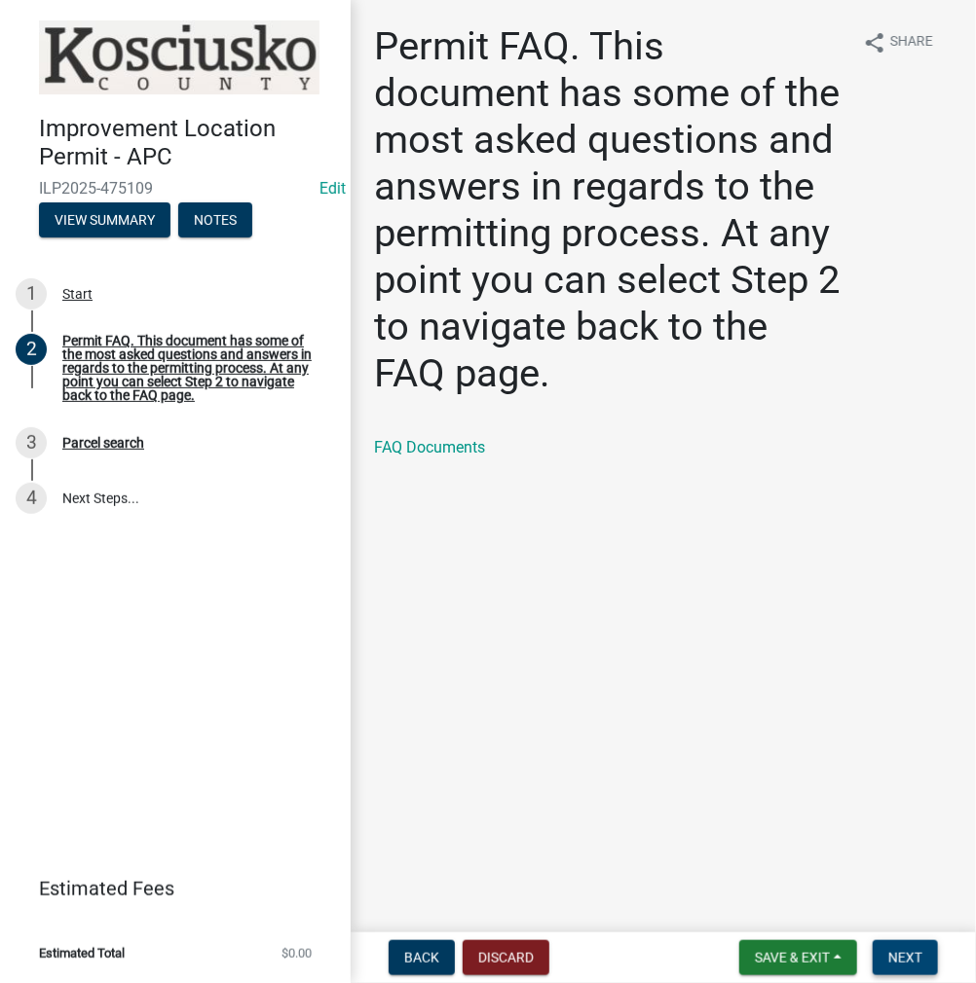
click at [894, 951] on span "Next" at bounding box center [905, 958] width 34 height 16
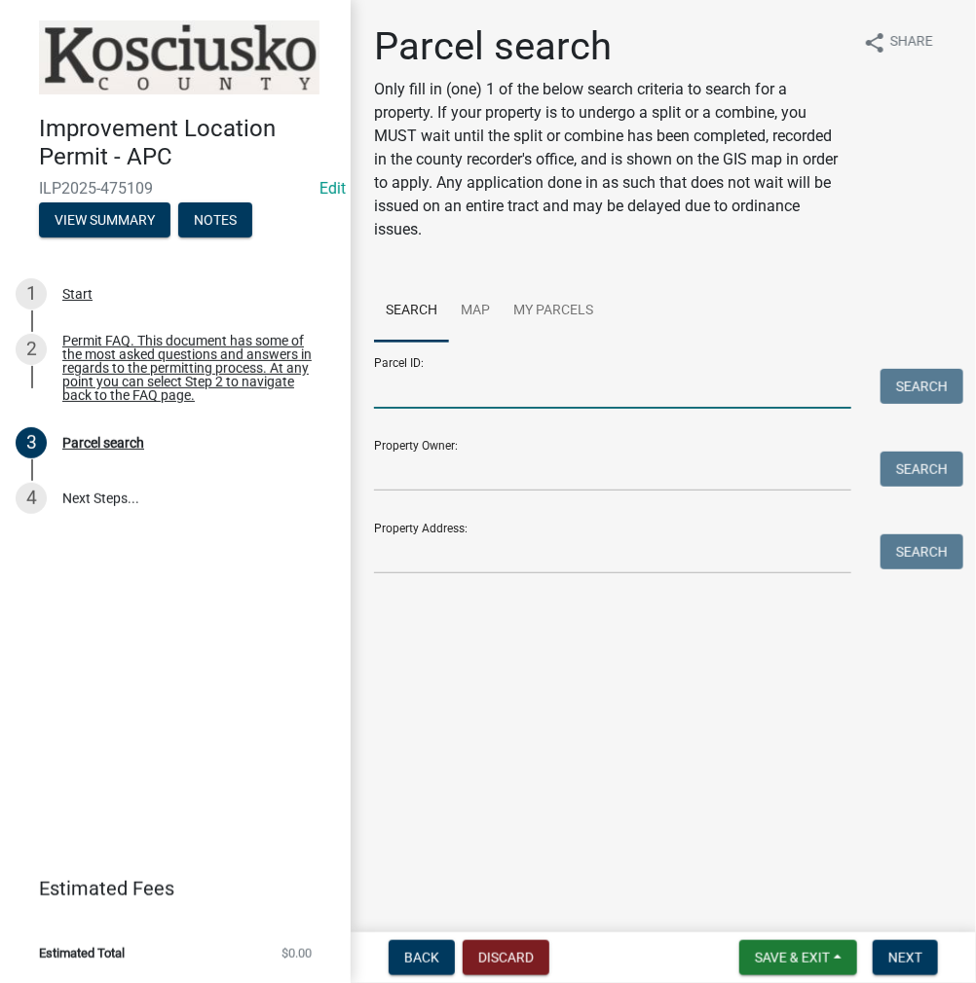
click at [471, 387] on input "Parcel ID:" at bounding box center [612, 389] width 477 height 40
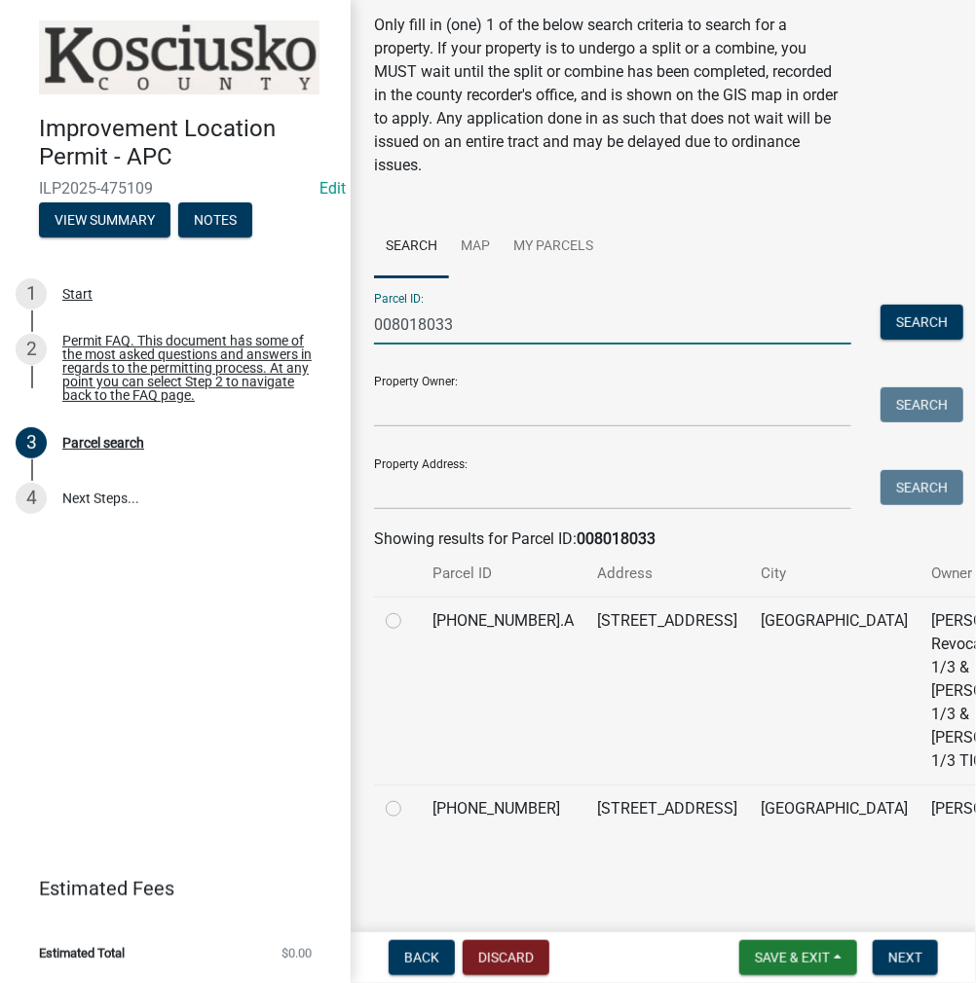
scroll to position [209, 0]
type input "008018033"
click at [409, 797] on label at bounding box center [409, 797] width 0 height 0
click at [409, 797] on input "radio" at bounding box center [415, 803] width 13 height 13
radio input "true"
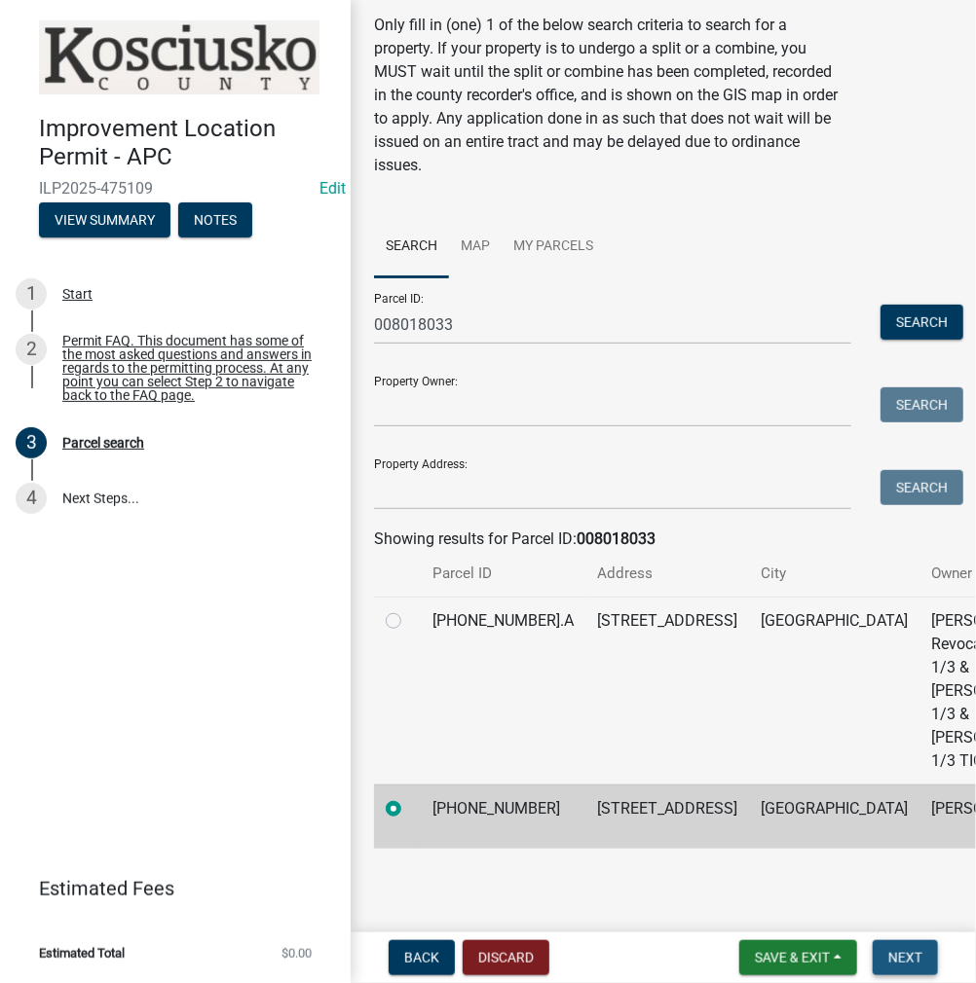
click at [914, 953] on span "Next" at bounding box center [905, 958] width 34 height 16
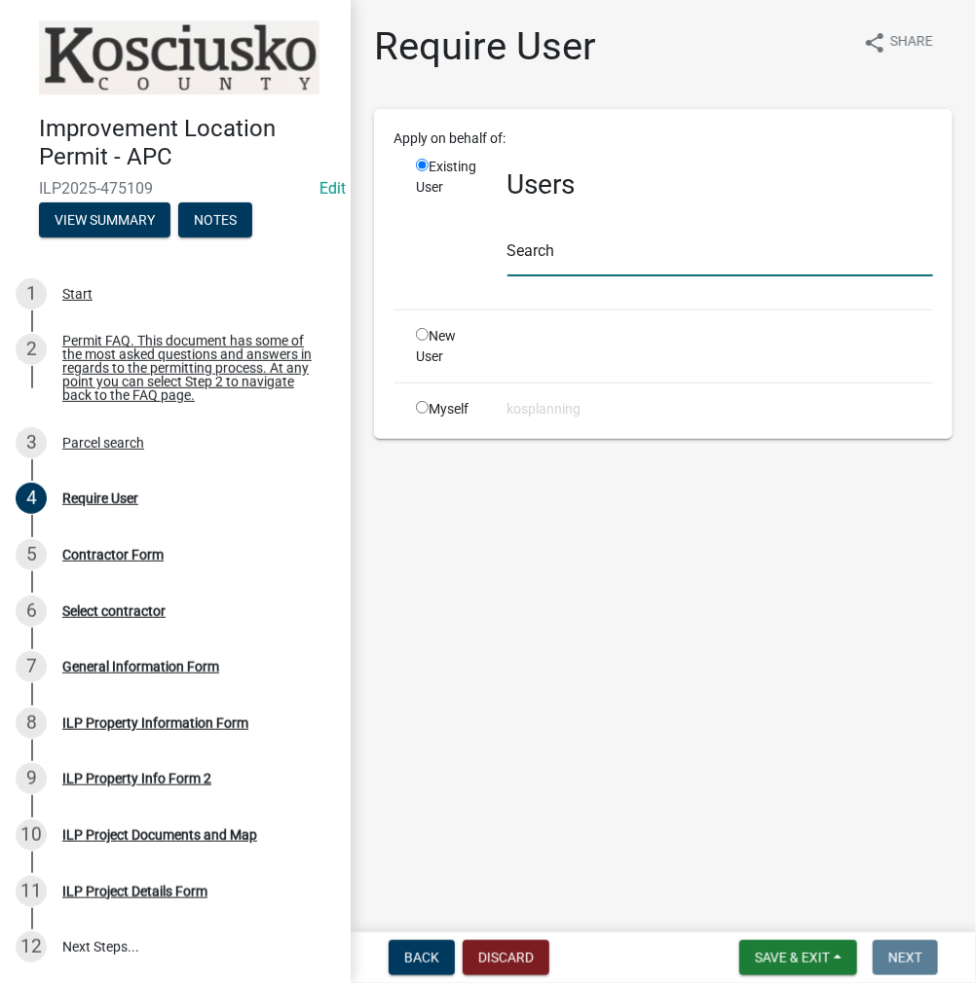
drag, startPoint x: 553, startPoint y: 256, endPoint x: 604, endPoint y: 268, distance: 52.0
click at [553, 256] on input "text" at bounding box center [719, 257] width 425 height 40
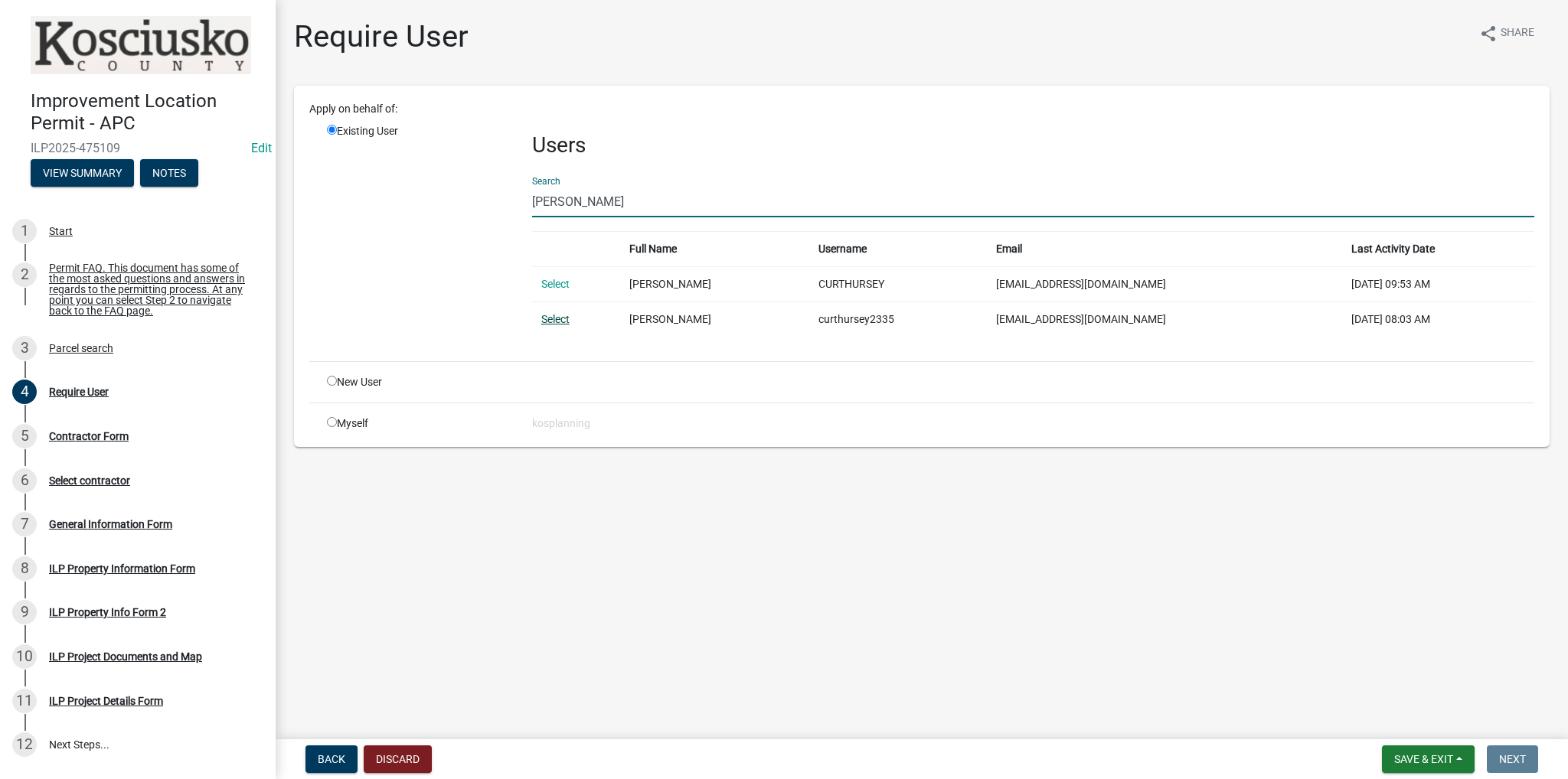
type input "[PERSON_NAME]"
click at [564, 322] on link "Select" at bounding box center [555, 319] width 28 height 13
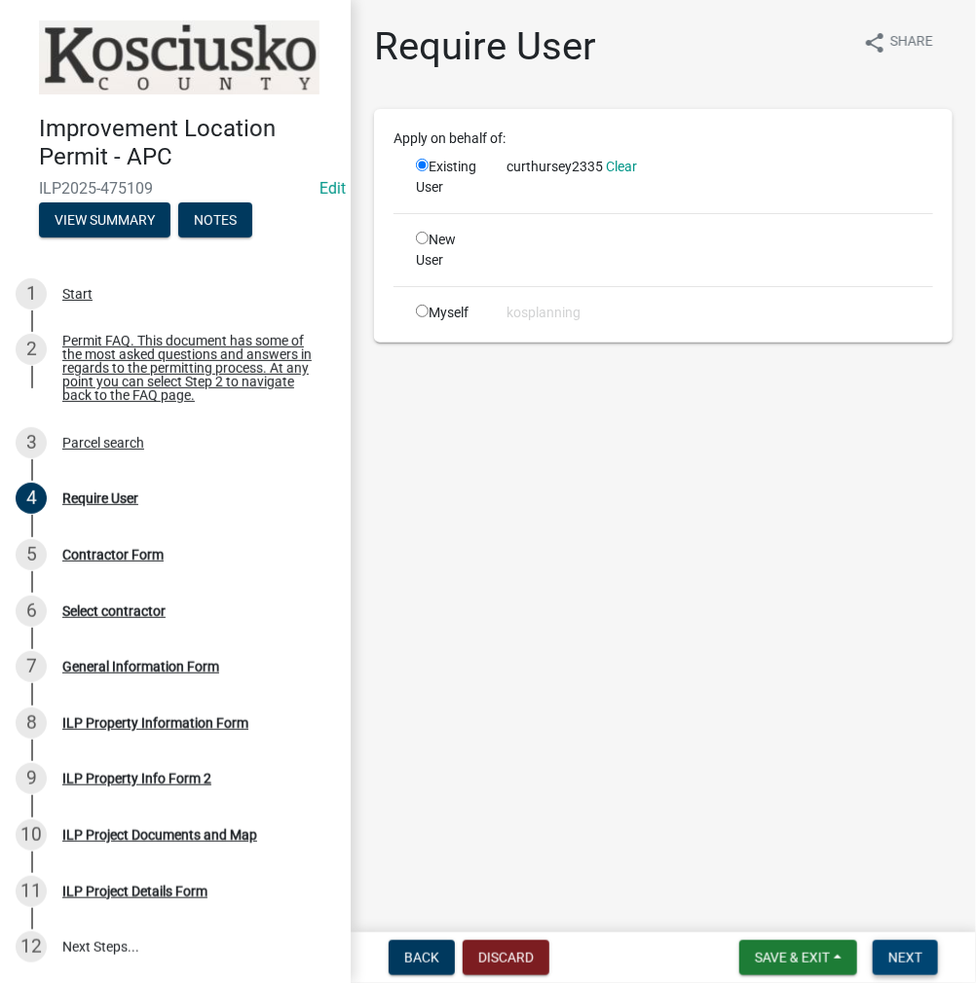
click at [910, 962] on span "Next" at bounding box center [905, 958] width 34 height 16
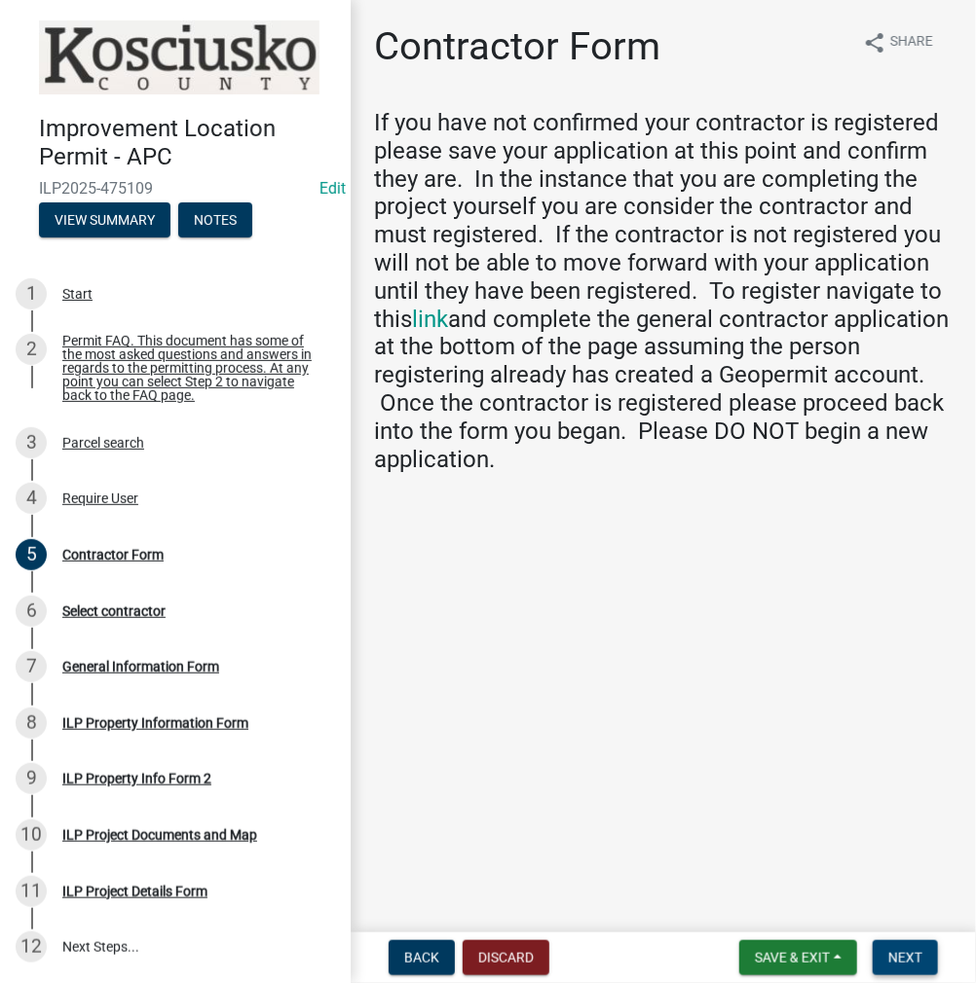
click at [900, 944] on button "Next" at bounding box center [904, 957] width 65 height 35
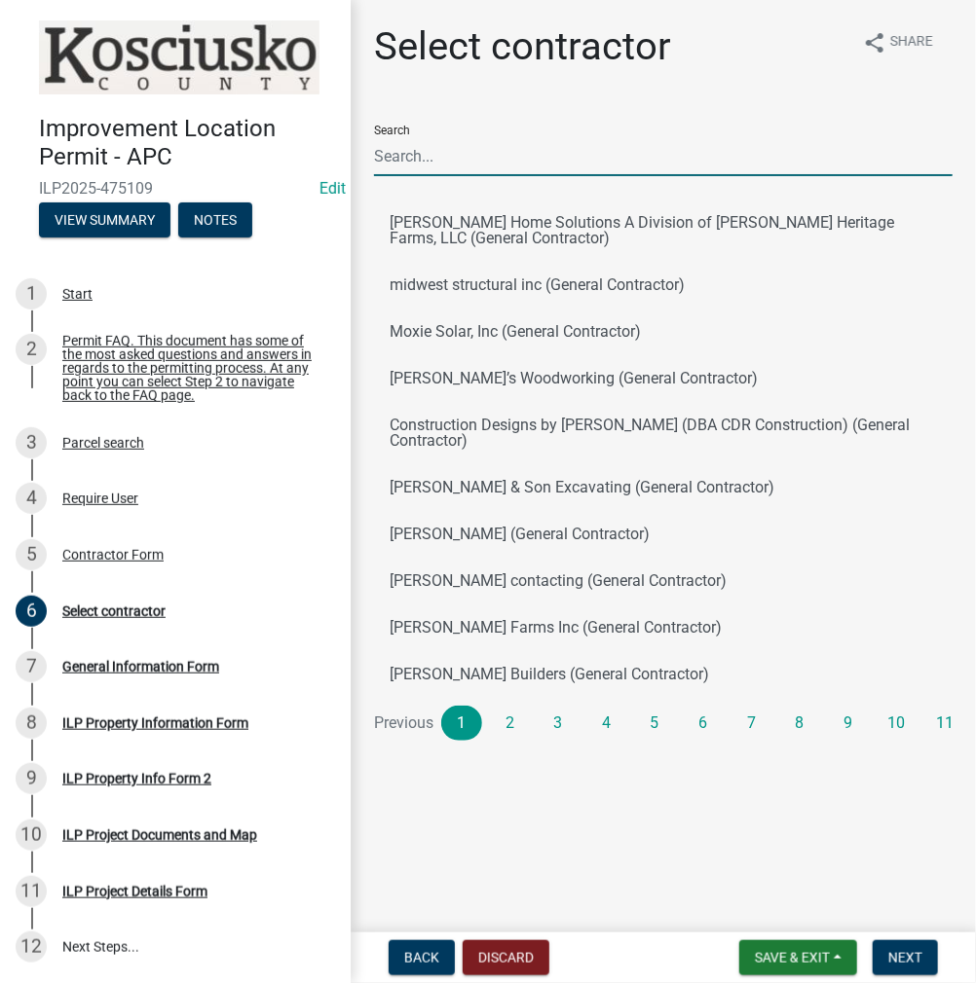
click at [428, 144] on input "Search" at bounding box center [663, 156] width 578 height 40
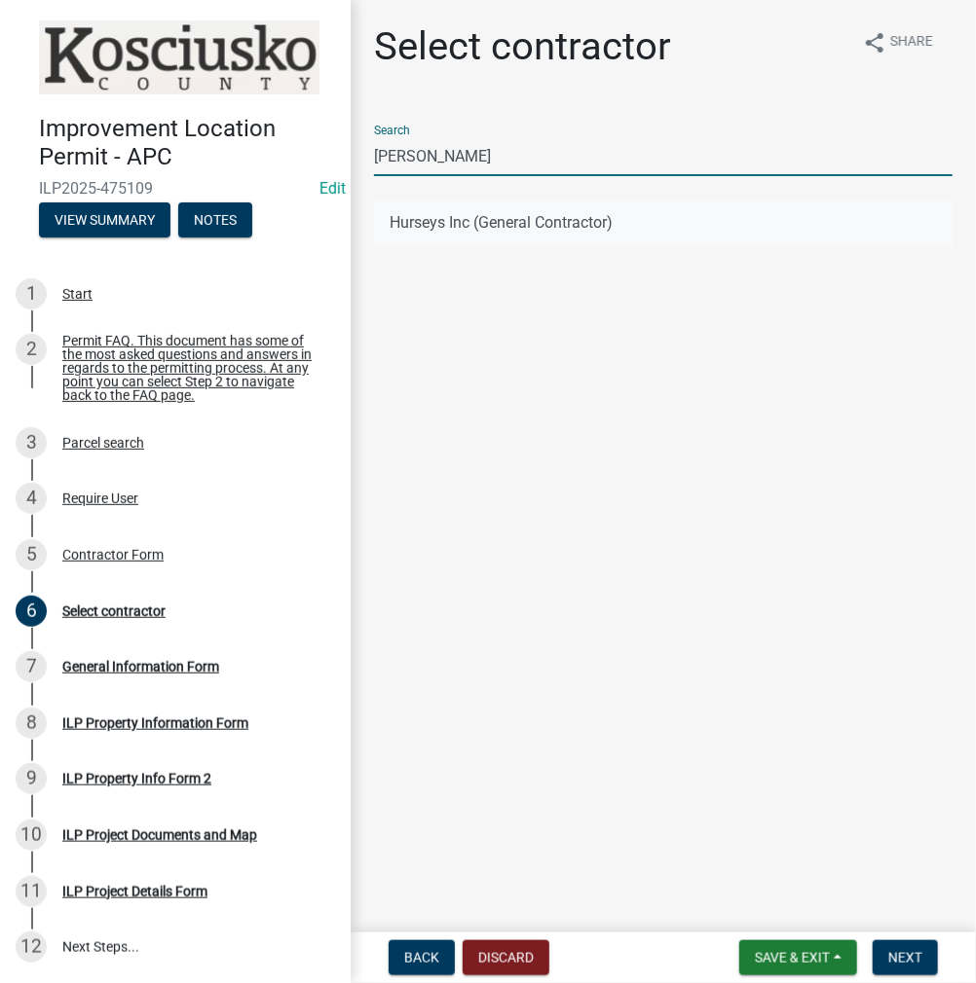
type input "[PERSON_NAME]"
click at [459, 228] on button "Hurseys Inc (General Contractor)" at bounding box center [663, 223] width 578 height 47
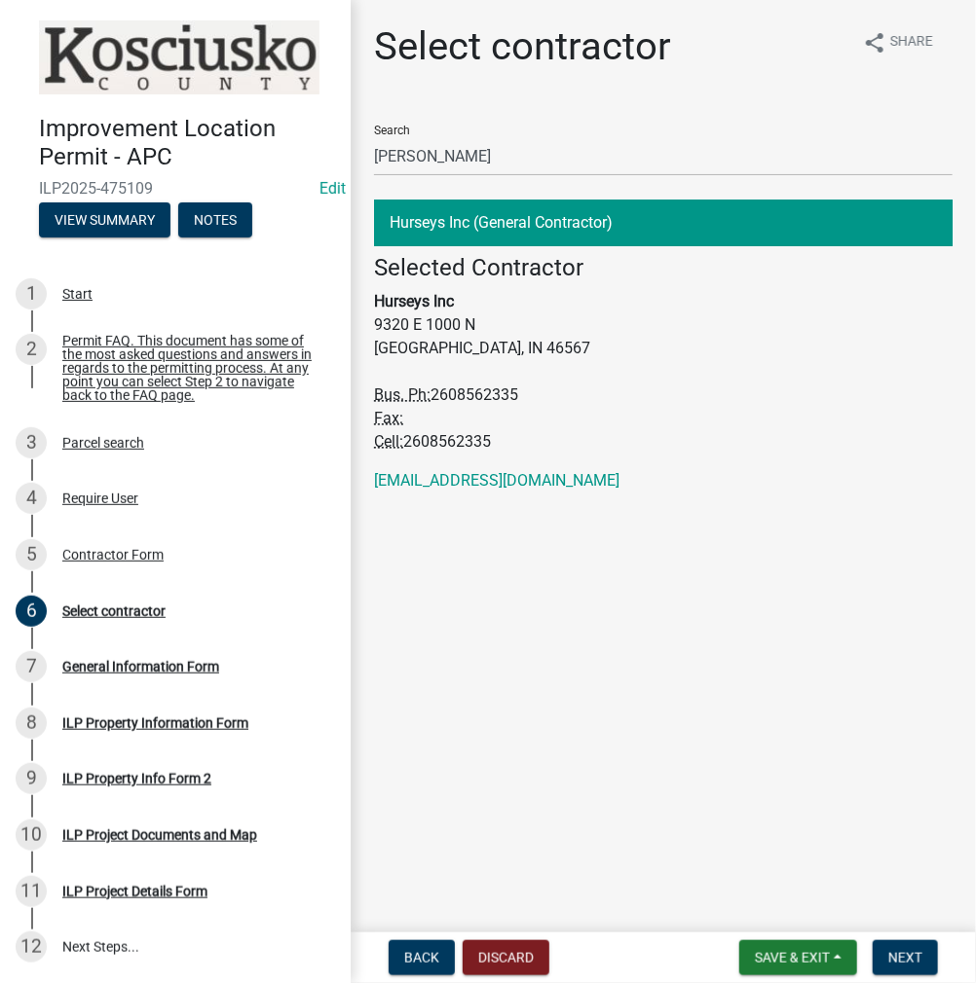
drag, startPoint x: 437, startPoint y: 392, endPoint x: 505, endPoint y: 406, distance: 69.5
click at [553, 403] on address "Selected Contractor Hurseys Inc [STREET_ADDRESS] Bus. Ph: [PHONE_NUMBER] Fax: C…" at bounding box center [663, 354] width 578 height 200
copy span "2608562335"
click at [892, 951] on span "Next" at bounding box center [905, 958] width 34 height 16
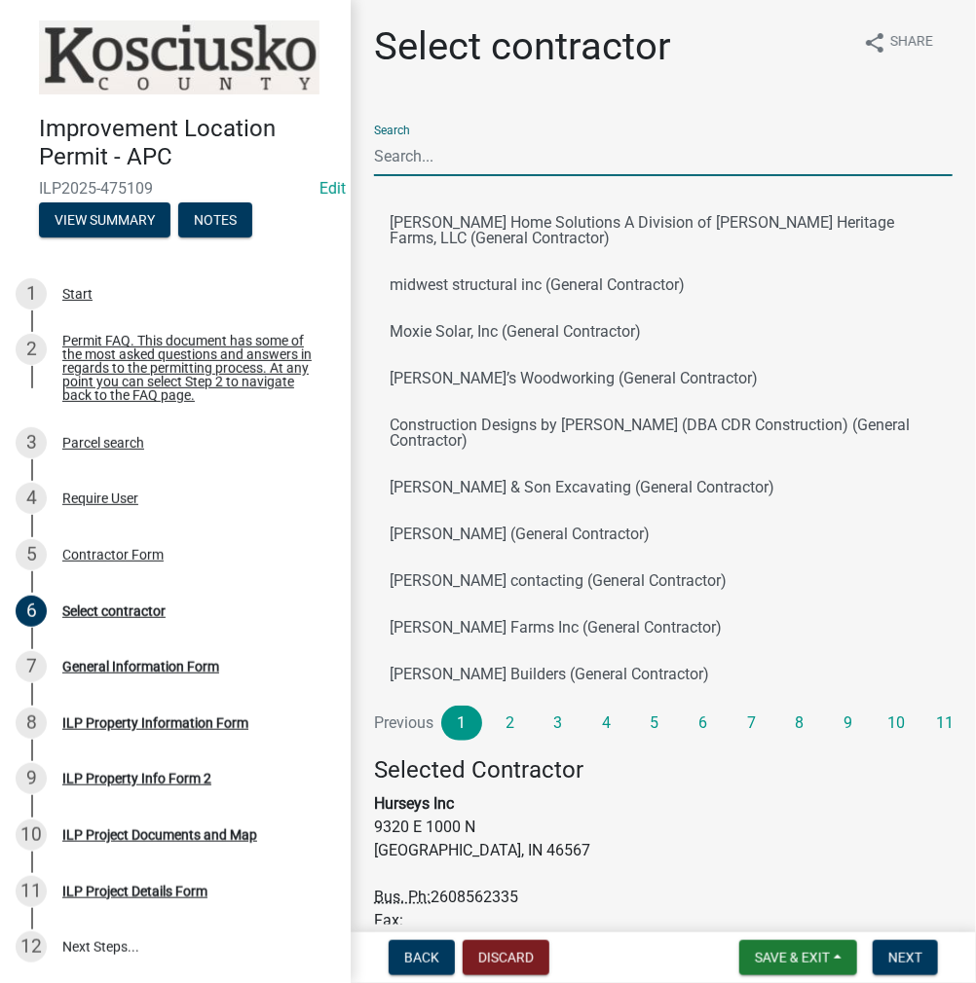
click at [428, 155] on input "Search" at bounding box center [663, 156] width 578 height 40
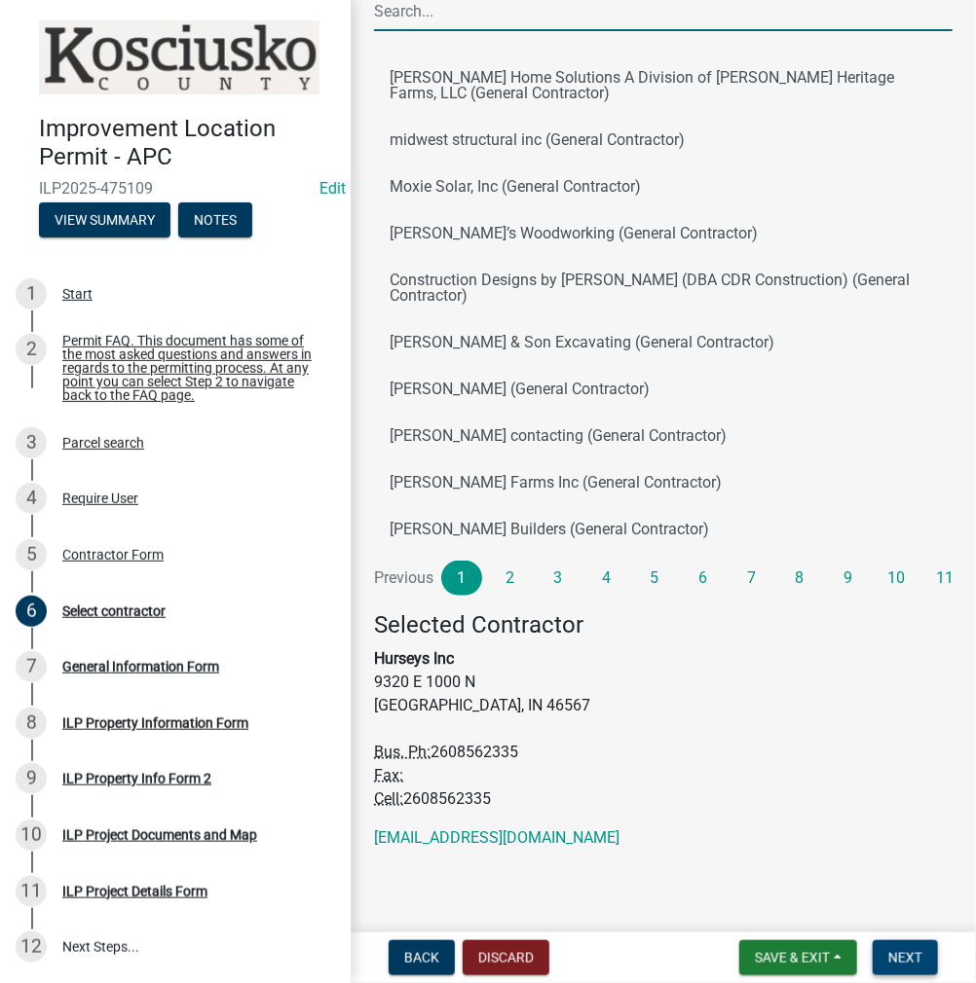
click at [900, 960] on span "Next" at bounding box center [905, 958] width 34 height 16
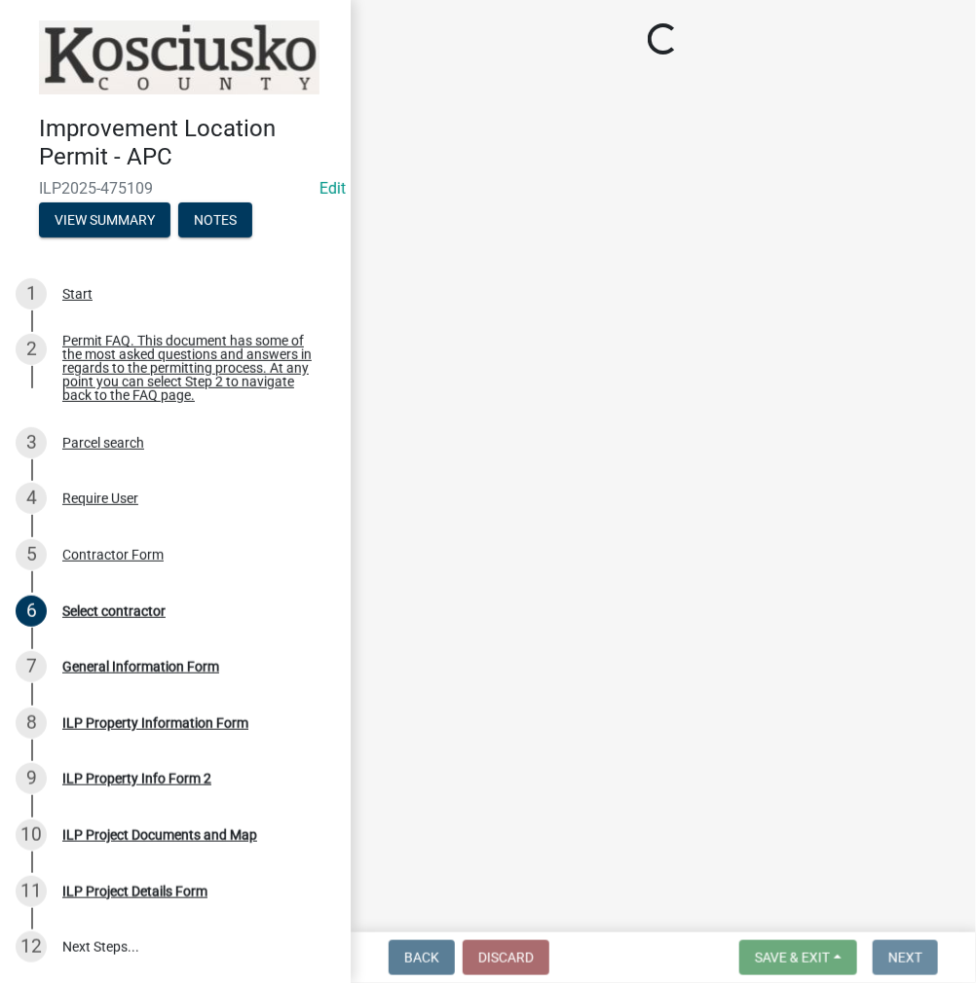
scroll to position [0, 0]
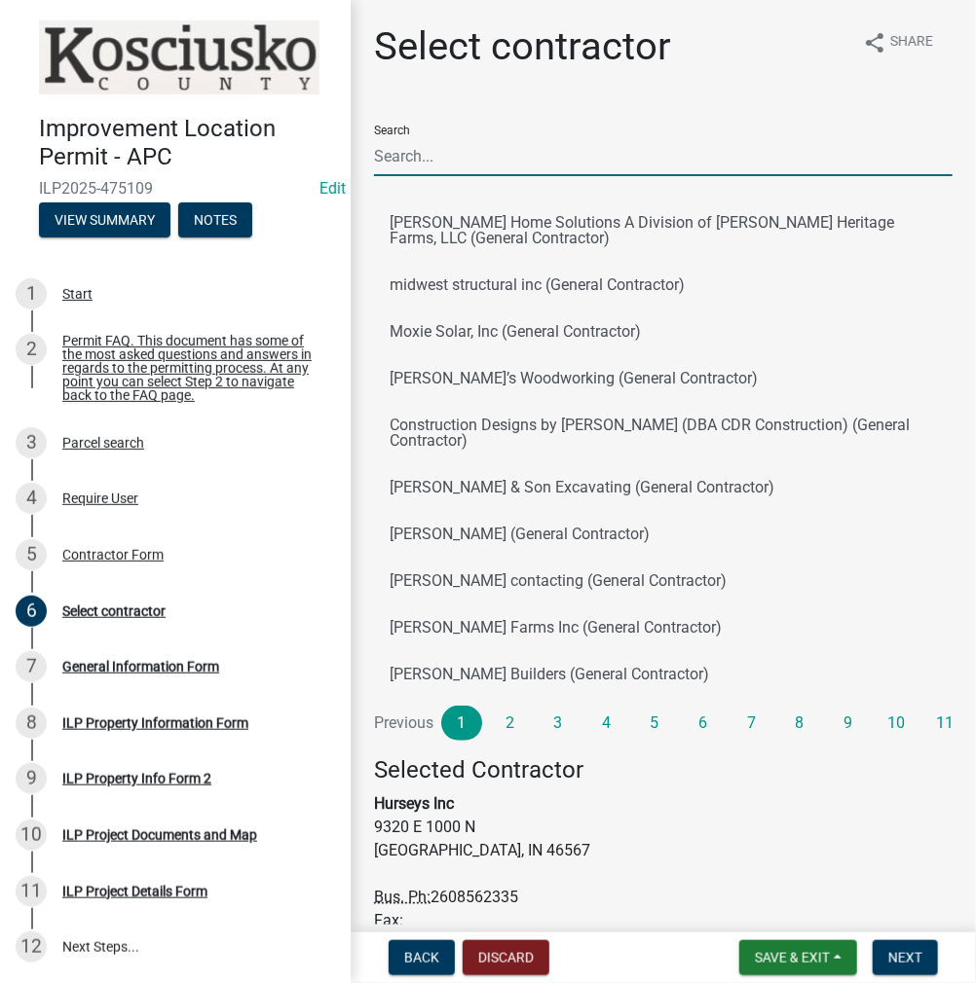
click at [438, 145] on input "Search" at bounding box center [663, 156] width 578 height 40
type input "c"
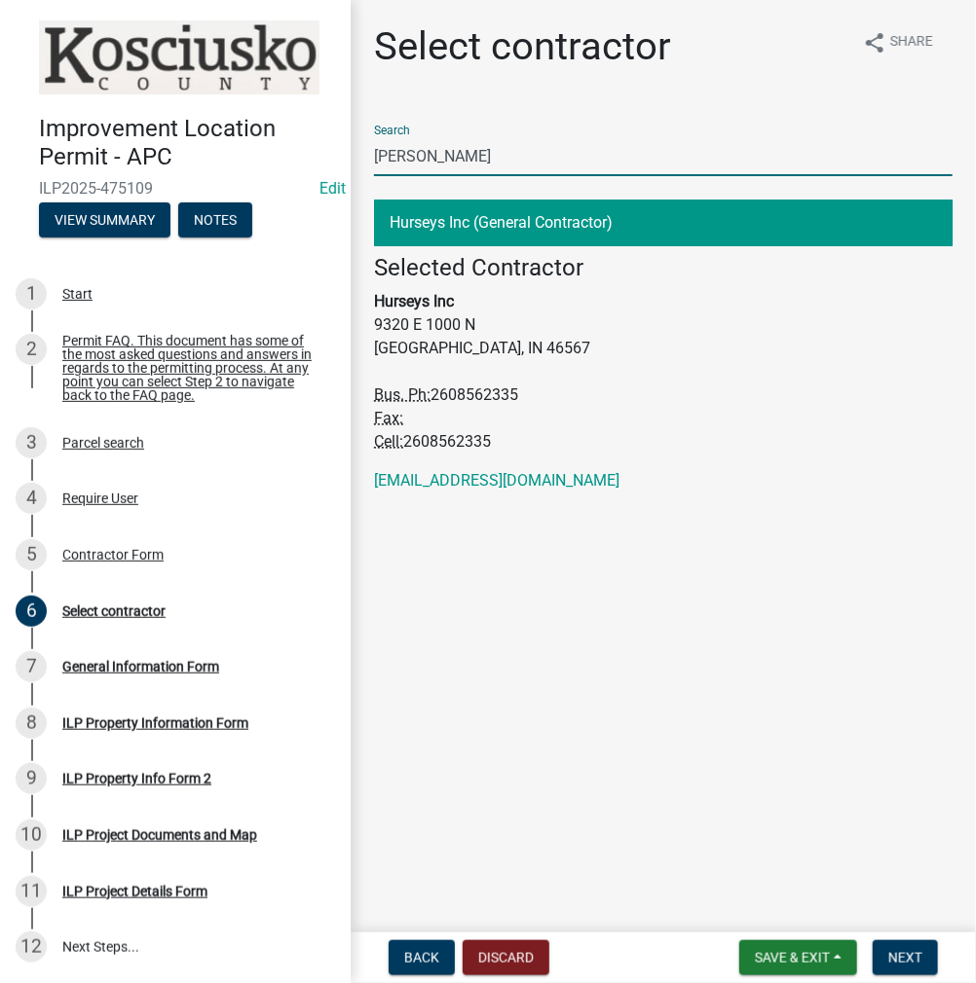
type input "[PERSON_NAME]"
click at [470, 229] on button "Hurseys Inc (General Contractor)" at bounding box center [663, 223] width 578 height 47
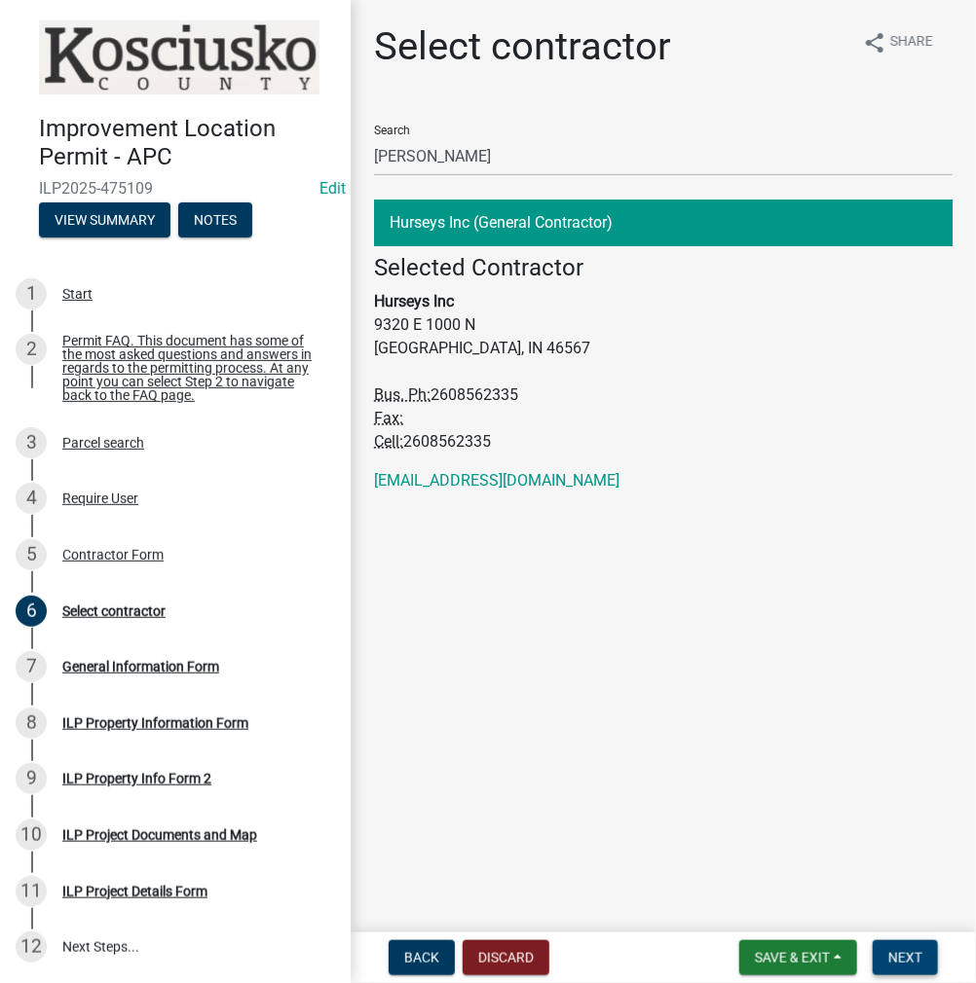
click at [908, 966] on span "Next" at bounding box center [905, 958] width 34 height 16
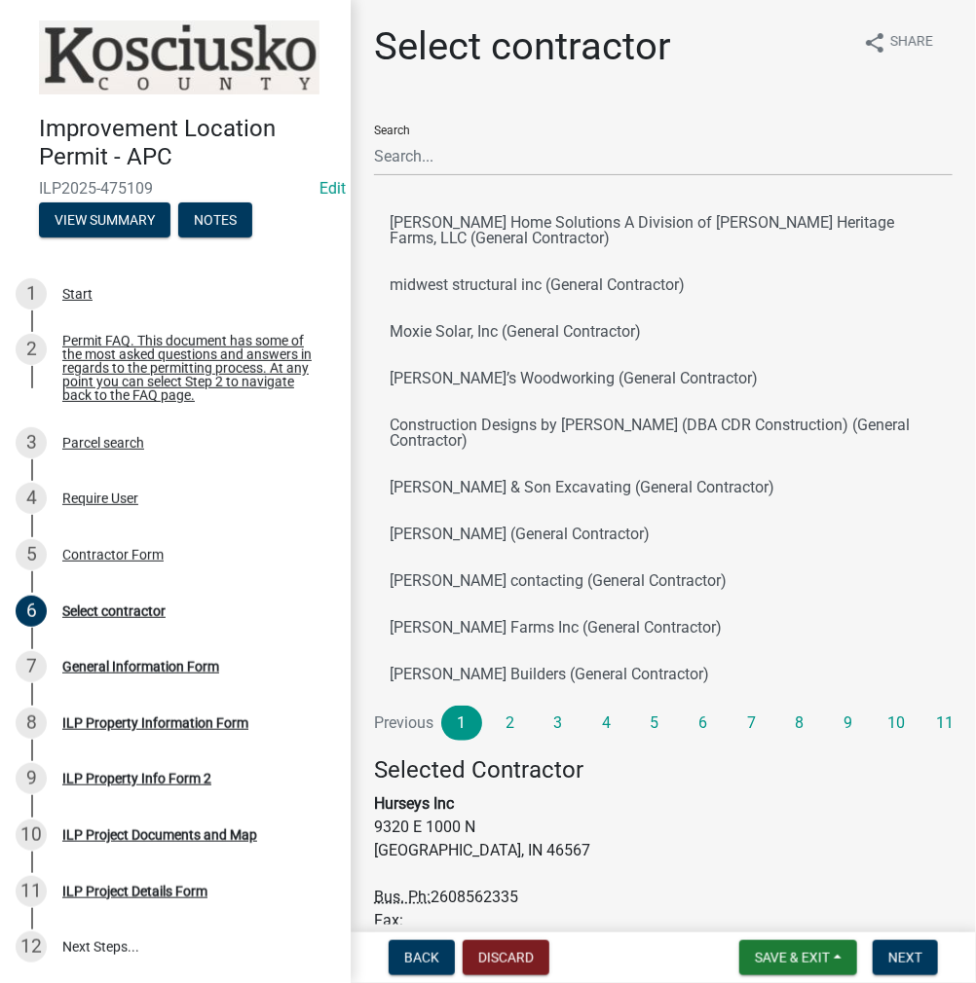
scroll to position [145, 0]
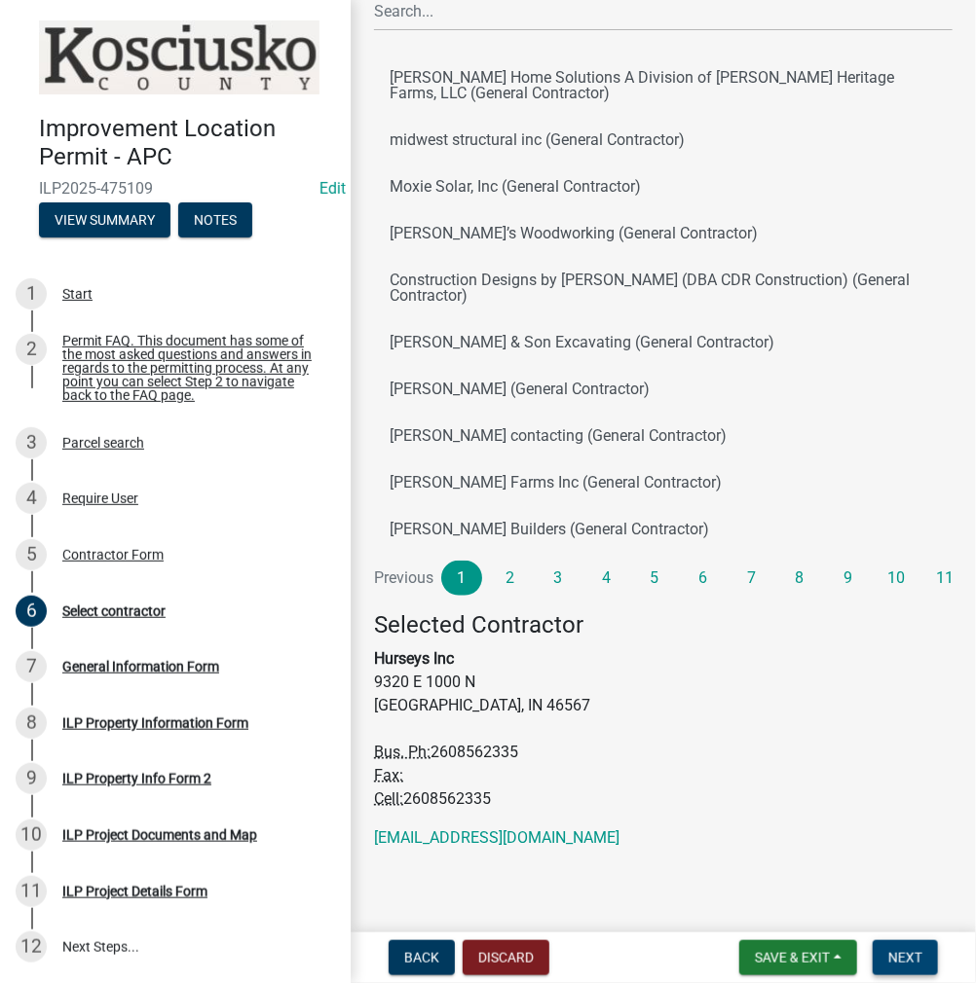
click at [915, 955] on span "Next" at bounding box center [905, 958] width 34 height 16
